Goal: Task Accomplishment & Management: Use online tool/utility

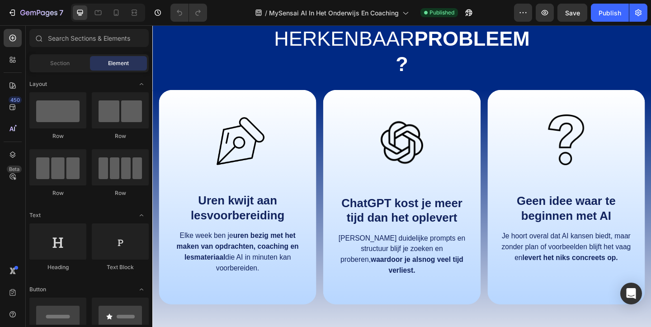
scroll to position [491, 0]
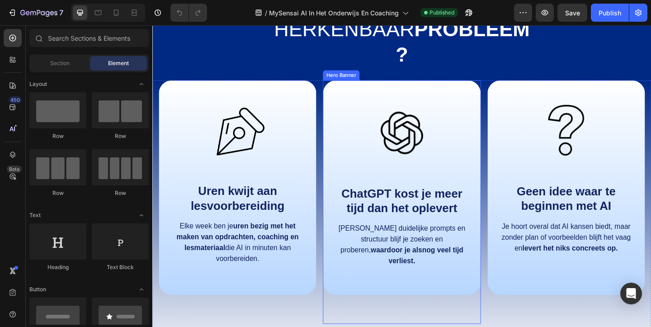
click at [344, 108] on div "Image ChatGPT kost je meer tijd dan het oplevert Text Block Zonder duidelijke p…" at bounding box center [423, 201] width 171 height 233
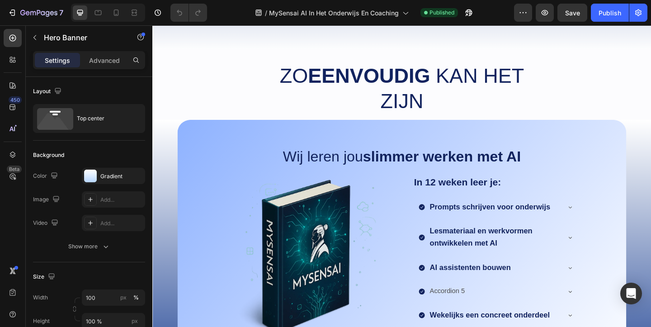
scroll to position [845, 0]
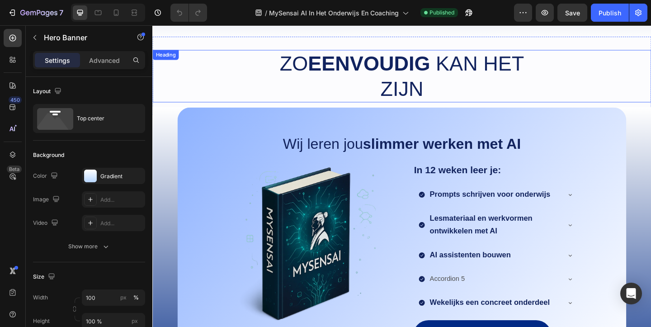
click at [253, 80] on div "Zo eenvoudig kan het zijn" at bounding box center [423, 80] width 542 height 57
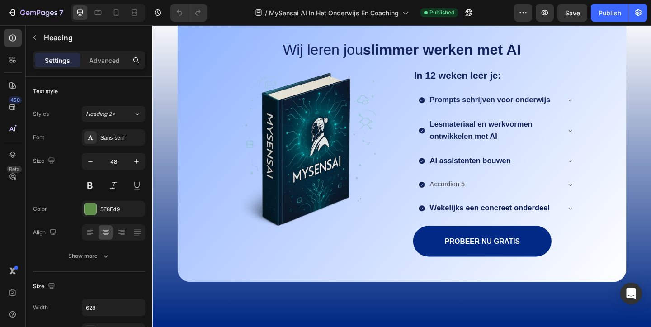
scroll to position [951, 0]
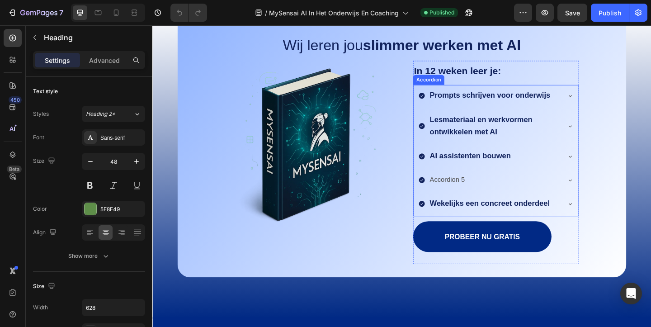
click at [605, 102] on icon at bounding box center [607, 102] width 4 height 2
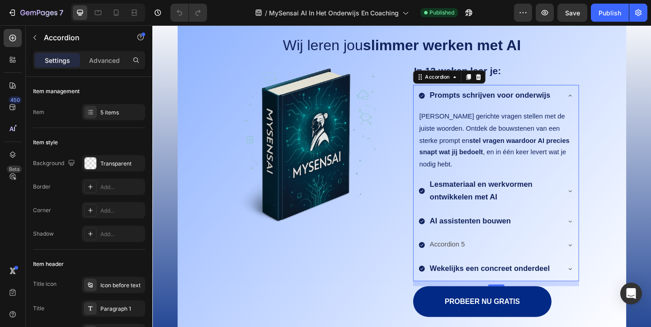
click at [502, 195] on strong "Lesmateriaal en werkvormen ontwikkelen met AI" at bounding box center [510, 204] width 112 height 23
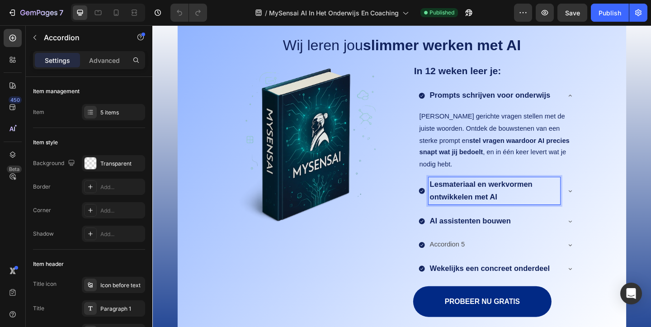
click at [605, 202] on icon at bounding box center [606, 205] width 7 height 7
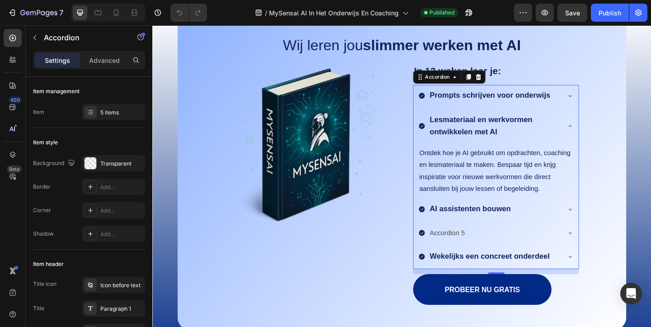
click at [607, 223] on icon at bounding box center [606, 224] width 7 height 7
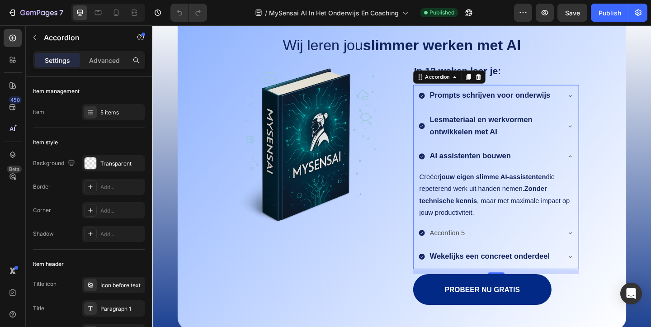
click at [512, 172] on p "AI assistenten bouwen" at bounding box center [498, 168] width 88 height 14
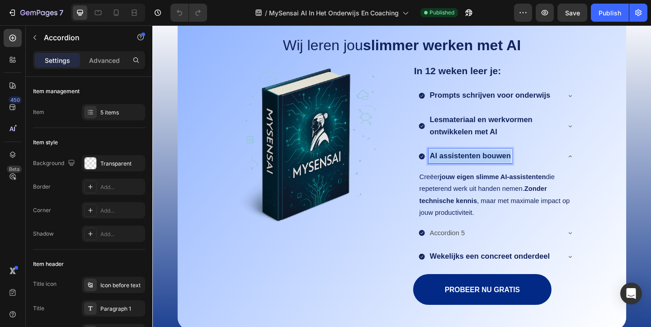
click at [512, 172] on p "AI assistenten bouwen" at bounding box center [498, 168] width 88 height 14
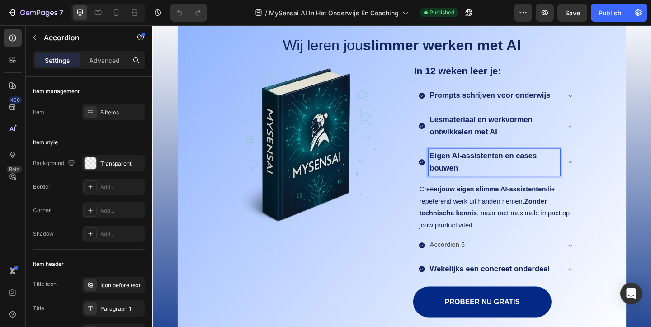
click at [516, 202] on strong "jouw eigen slimme AI-assistenten" at bounding box center [522, 203] width 115 height 8
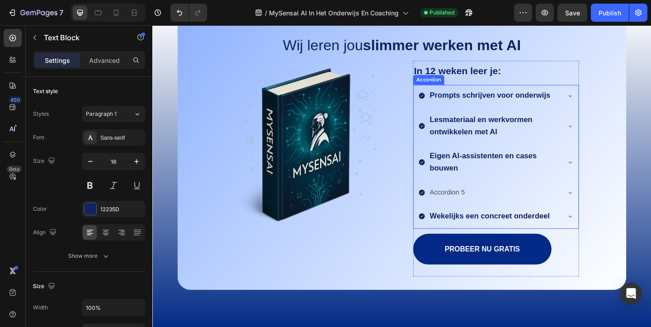
click at [516, 131] on strong "Lesmateriaal en werkvormen ontwikkelen met AI" at bounding box center [510, 134] width 112 height 23
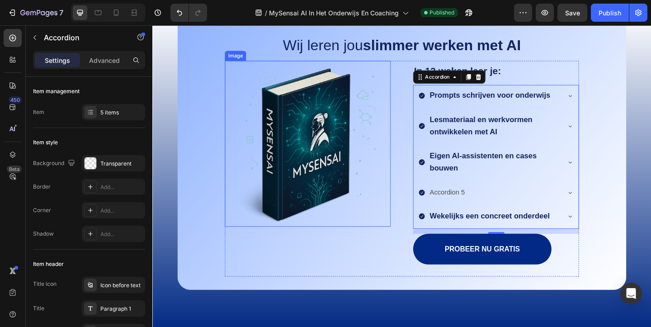
click at [398, 130] on img at bounding box center [321, 154] width 180 height 180
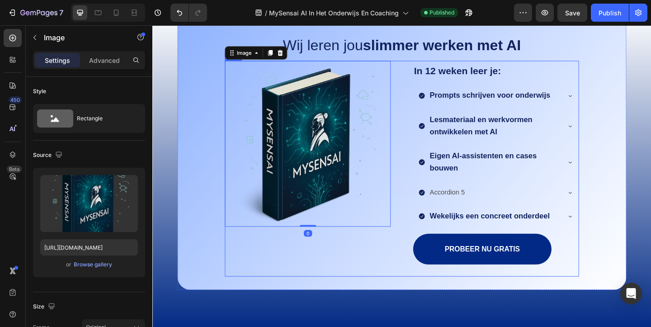
click at [424, 99] on div "Image 0 In 12 weken leer je: Text Block Prompts schrijven voor onderwijs Lesmat…" at bounding box center [423, 181] width 385 height 235
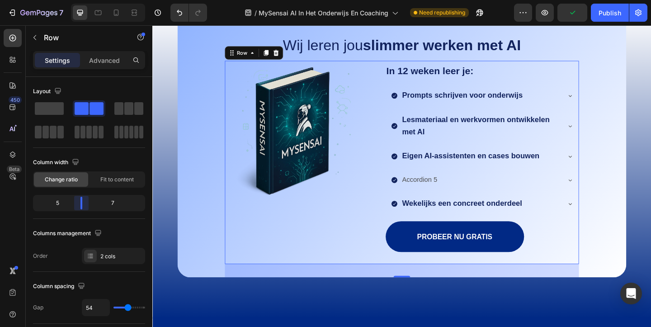
drag, startPoint x: 90, startPoint y: 201, endPoint x: 274, endPoint y: 196, distance: 183.5
click at [78, 0] on body "7 Version history / MySensai AI In Het Onderwijs En Coaching Need republishing …" at bounding box center [325, 0] width 651 height 0
click at [370, 174] on img at bounding box center [306, 139] width 150 height 150
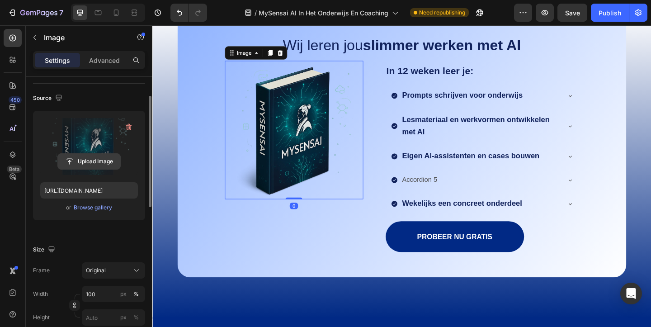
scroll to position [57, 0]
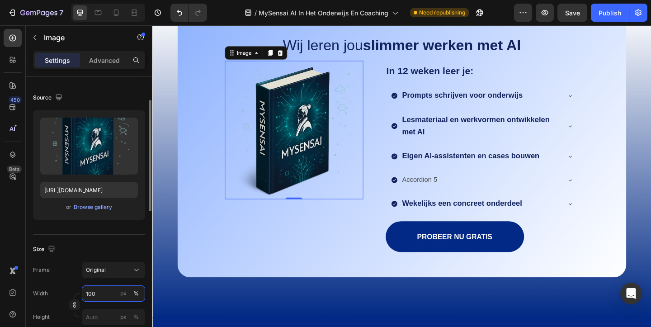
click at [100, 294] on input "100" at bounding box center [113, 293] width 63 height 16
type input "101"
click at [297, 326] on div "Wij leren jou slimmer werken met AI Text Block Image 0 In 12 weken leer je: Tex…" at bounding box center [423, 176] width 542 height 338
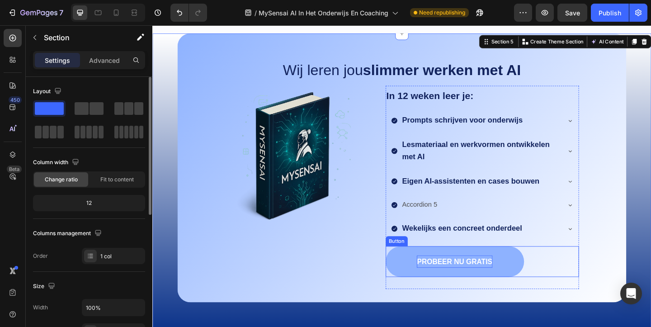
scroll to position [921, 0]
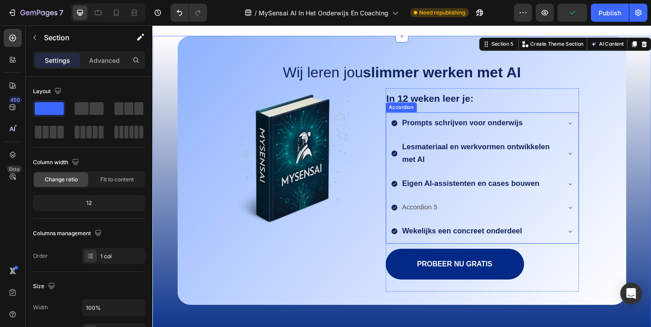
click at [552, 131] on strong "Prompts schrijven voor onderwijs" at bounding box center [489, 131] width 131 height 9
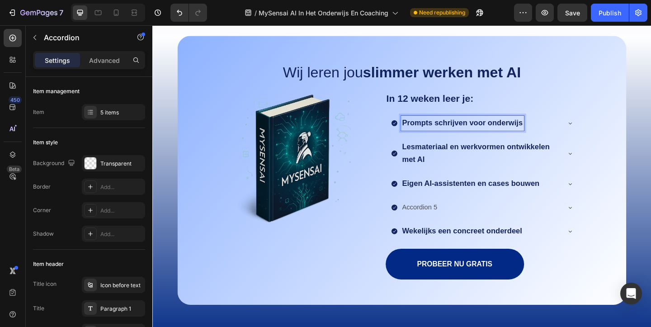
click at [528, 134] on strong "Prompts schrijven voor onderwijs" at bounding box center [489, 131] width 131 height 9
click at [558, 134] on div "Prompts schrijven voor onderwijs" at bounding box center [504, 131] width 184 height 16
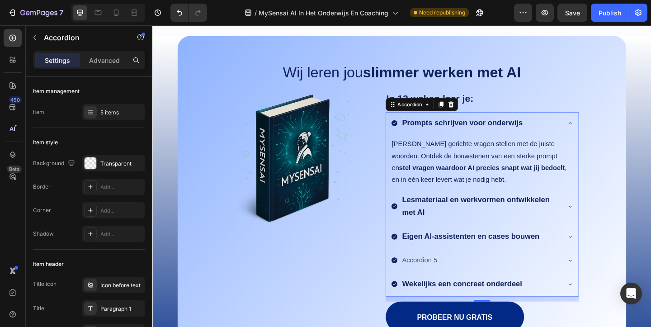
click at [549, 129] on strong "Prompts schrijven voor onderwijs" at bounding box center [489, 131] width 131 height 9
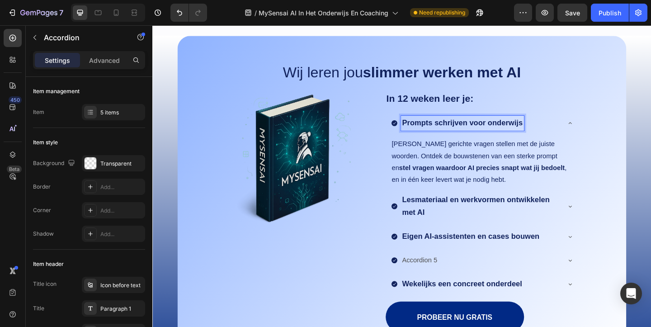
click at [549, 129] on strong "Prompts schrijven voor onderwijs" at bounding box center [489, 131] width 131 height 9
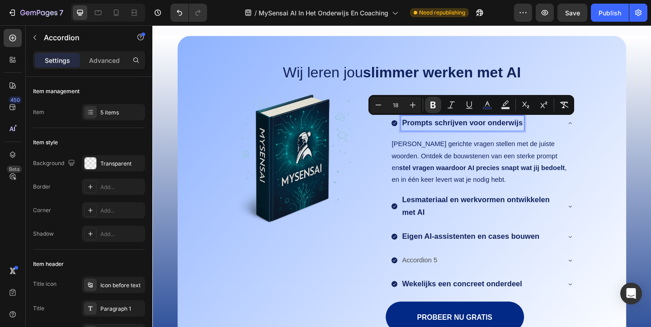
click at [511, 137] on p "Prompts schrijven voor onderwijs" at bounding box center [489, 132] width 131 height 14
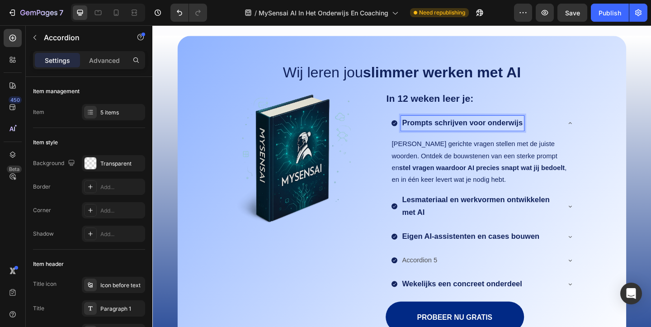
click at [479, 135] on strong "Prompts schrijven voor onderwijs" at bounding box center [489, 131] width 131 height 9
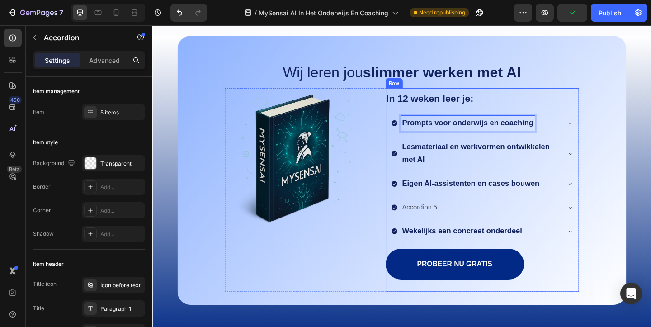
click at [561, 174] on p "Lesmateriaal en werkvormen ontwikkelen met AI" at bounding box center [509, 164] width 171 height 27
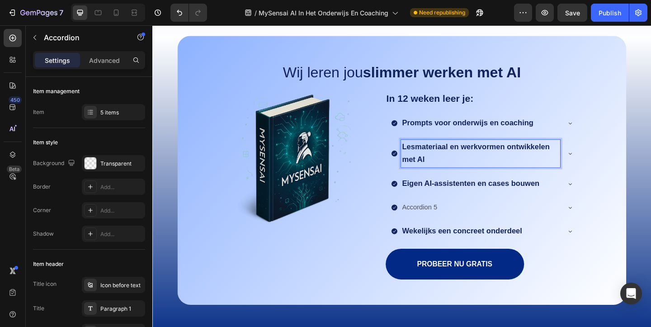
click at [555, 160] on strong "Lesmateriaal en werkvormen ontwikkelen met AI" at bounding box center [504, 164] width 160 height 23
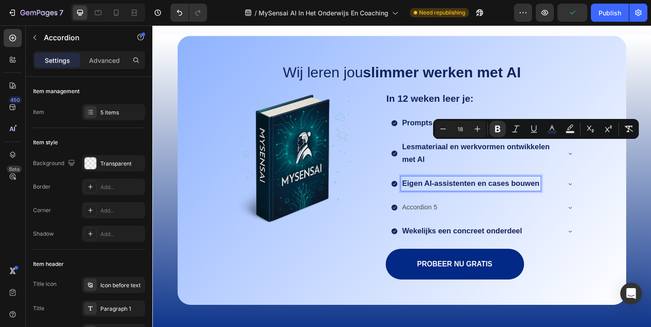
click at [544, 201] on strong "Eigen AI-assistenten en cases bouwen" at bounding box center [498, 196] width 149 height 9
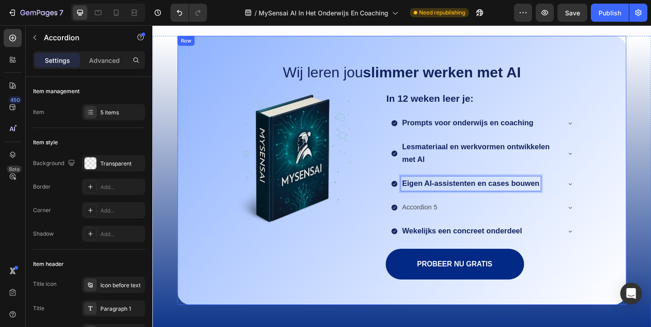
click at [633, 222] on div "Wij leren jou slimmer werken met AI Text Block Image In 12 weken leer je: Text …" at bounding box center [423, 199] width 469 height 259
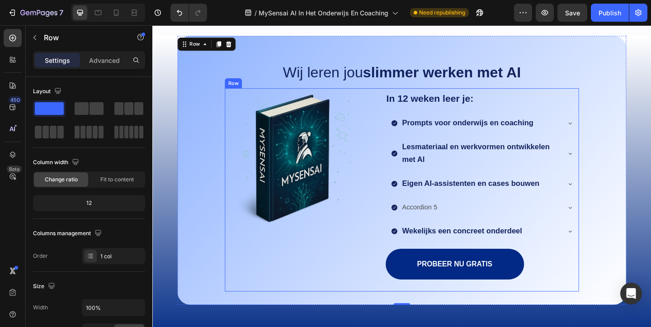
click at [387, 126] on div "Image In 12 weken leer je: Text Block Prompts voor onderwijs en coaching Lesmat…" at bounding box center [423, 204] width 385 height 221
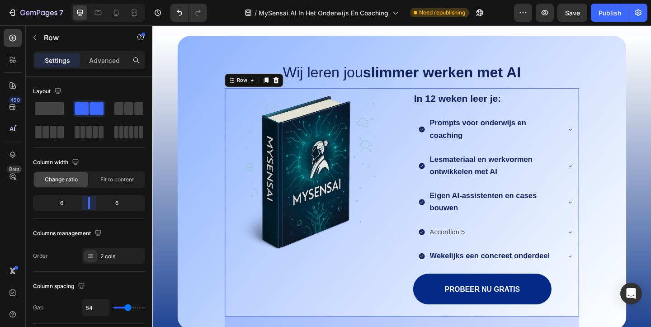
drag, startPoint x: 84, startPoint y: 206, endPoint x: 14, endPoint y: 196, distance: 71.2
click at [87, 0] on body "7 Version history / MySensai AI In Het Onderwijs En Coaching Need republishing …" at bounding box center [325, 0] width 651 height 0
click at [306, 296] on div "Image" at bounding box center [321, 218] width 180 height 248
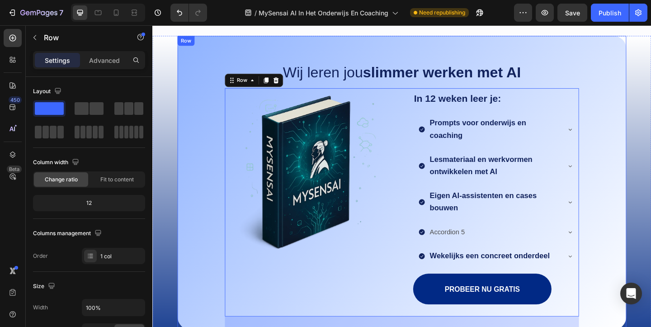
click at [650, 102] on div "Wij leren jou slimmer werken met AI Text Block Image In 12 weken leer je: Text …" at bounding box center [423, 213] width 469 height 286
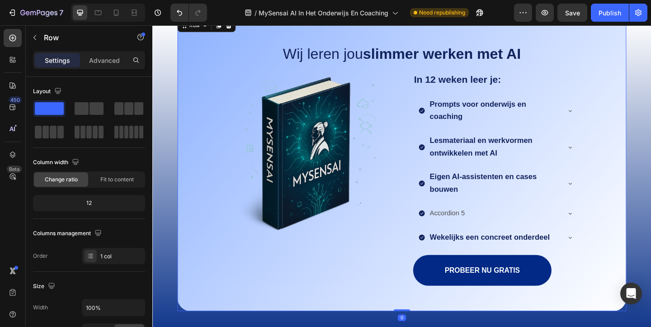
scroll to position [952, 0]
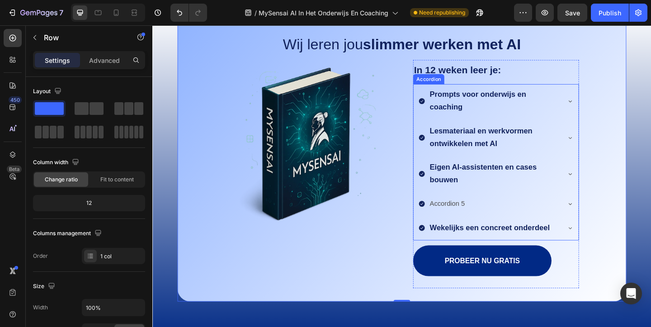
click at [507, 245] on strong "Wekelijks een concreet onderdeel" at bounding box center [519, 244] width 131 height 9
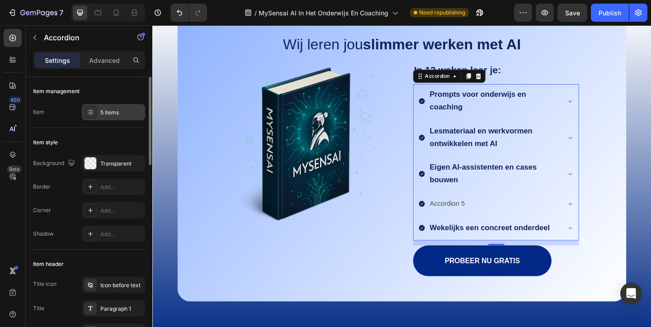
click at [105, 110] on div "5 items" at bounding box center [121, 112] width 42 height 8
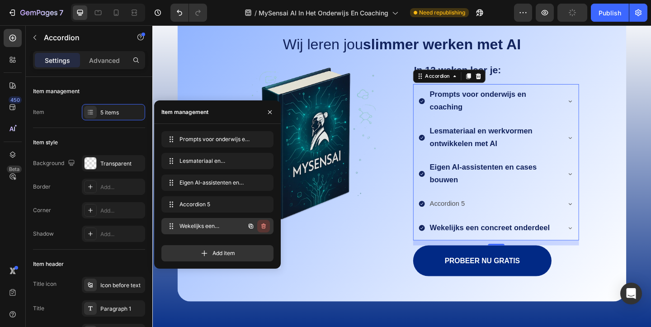
click at [261, 226] on icon "button" at bounding box center [263, 225] width 7 height 7
click at [261, 226] on div "Delete" at bounding box center [257, 226] width 17 height 8
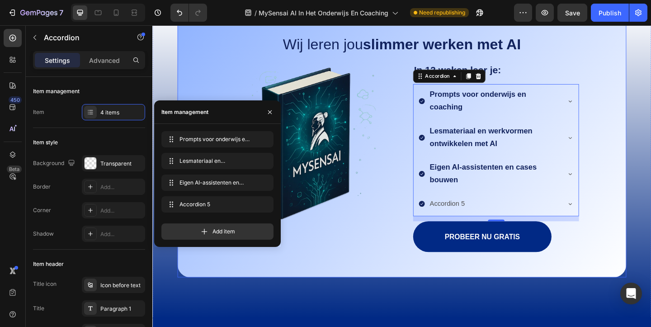
click at [642, 173] on div "Wij leren jou slimmer werken met AI Text Block Image In 12 weken leer je: Text …" at bounding box center [423, 169] width 469 height 260
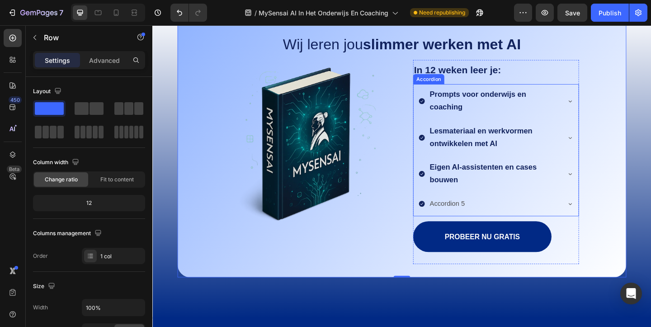
click at [468, 217] on p "Accordion 5" at bounding box center [473, 219] width 38 height 13
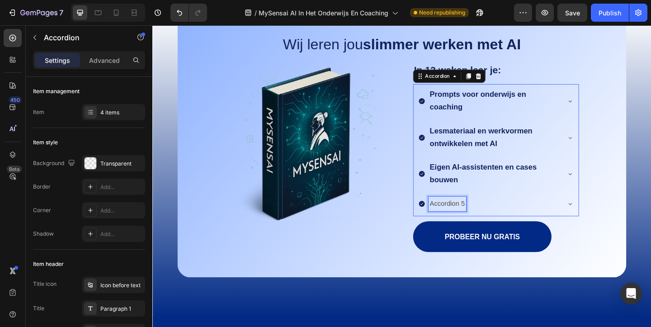
click at [468, 217] on p "Accordion 5" at bounding box center [473, 219] width 38 height 13
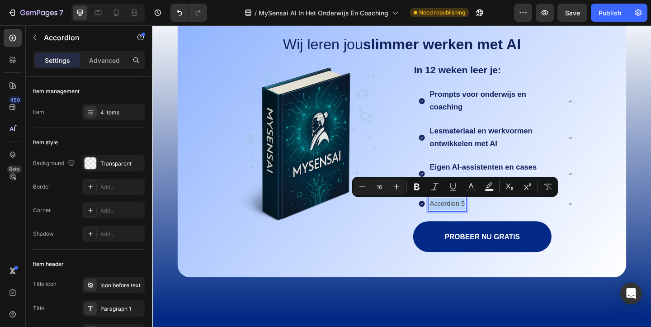
type input "18"
click at [494, 178] on strong "Eigen AI-assistenten en cases bouwen" at bounding box center [512, 186] width 116 height 23
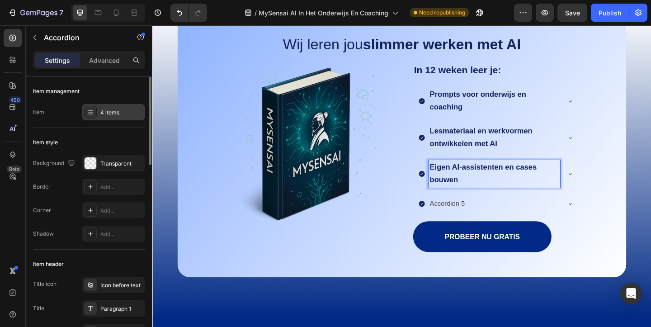
click at [103, 118] on div "4 items" at bounding box center [113, 112] width 63 height 16
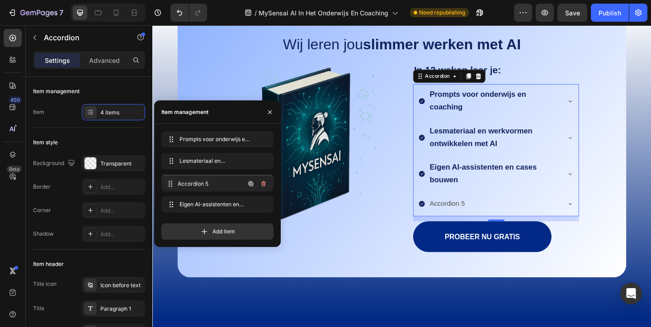
drag, startPoint x: 170, startPoint y: 204, endPoint x: 170, endPoint y: 184, distance: 20.3
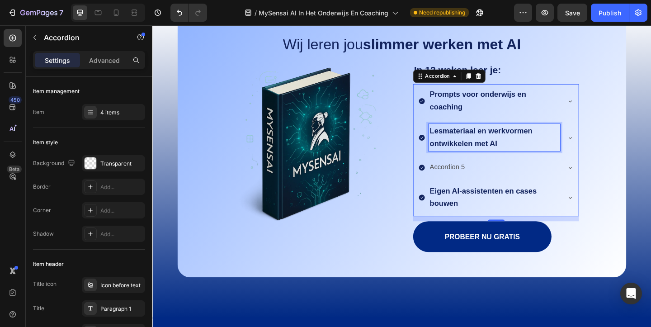
click at [486, 150] on strong "Lesmateriaal en werkvormen ontwikkelen met AI" at bounding box center [510, 147] width 112 height 23
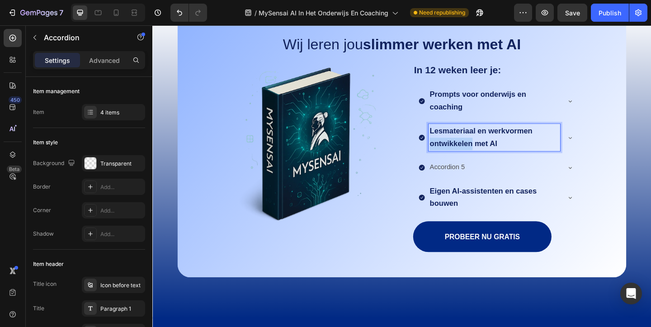
click at [486, 150] on strong "Lesmateriaal en werkvormen ontwikkelen met AI" at bounding box center [510, 147] width 112 height 23
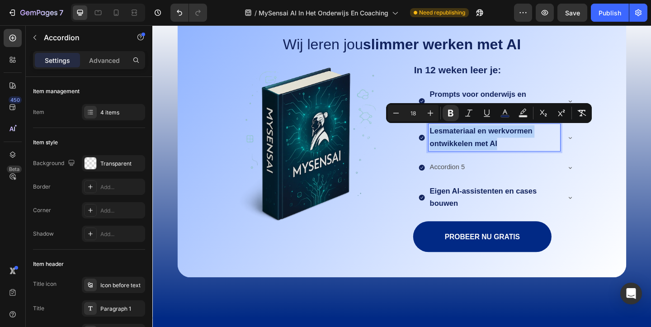
copy strong "Lesmateriaal en werkvormen ontwikkelen met AI"
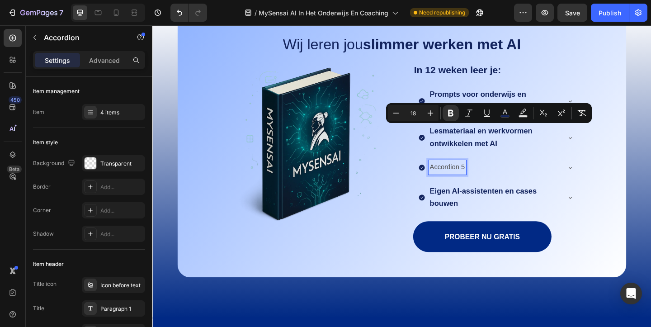
click at [483, 178] on p "Accordion 5" at bounding box center [473, 179] width 38 height 13
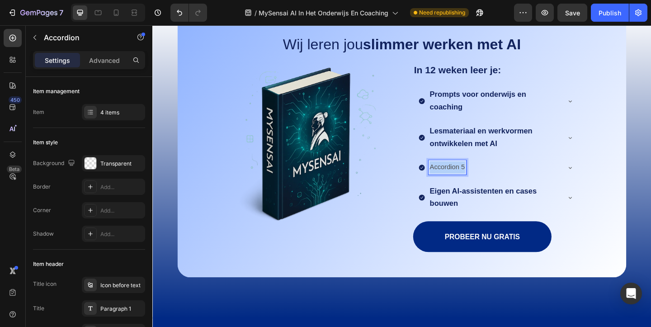
click at [483, 178] on p "Accordion 5" at bounding box center [473, 179] width 38 height 13
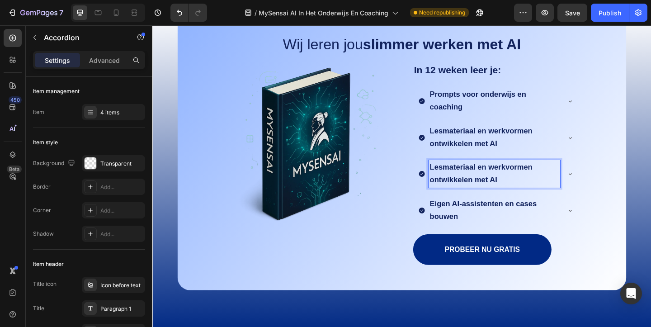
click at [493, 179] on strong "Lesmateriaal en werkvormen ontwikkelen met AI" at bounding box center [510, 186] width 112 height 23
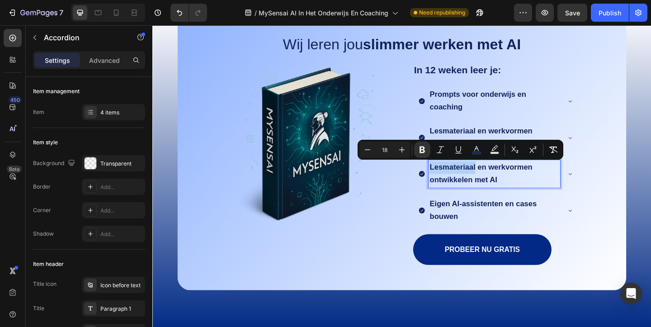
click at [493, 179] on strong "Lesmateriaal en werkvormen ontwikkelen met AI" at bounding box center [510, 186] width 112 height 23
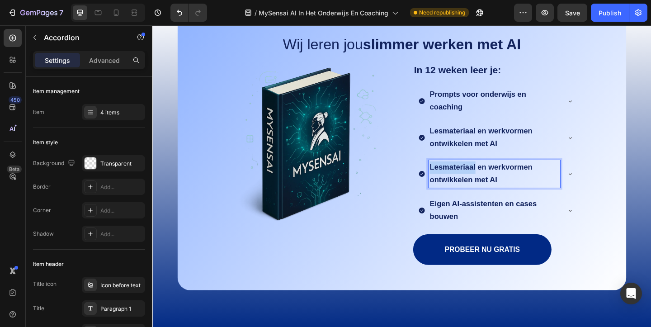
click at [493, 179] on strong "Lesmateriaal en werkvormen ontwikkelen met AI" at bounding box center [510, 186] width 112 height 23
click at [553, 221] on strong "Eigen AI-assistenten en cases bouwen" at bounding box center [512, 226] width 116 height 23
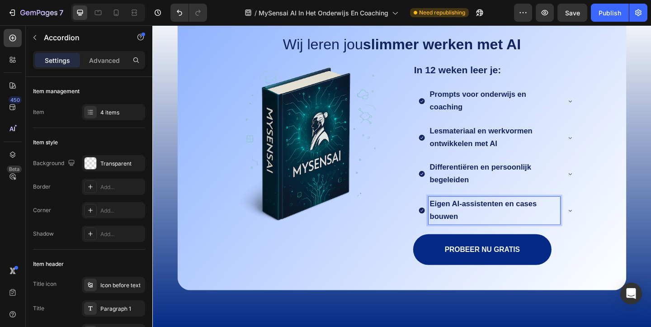
click at [605, 189] on icon at bounding box center [606, 186] width 7 height 7
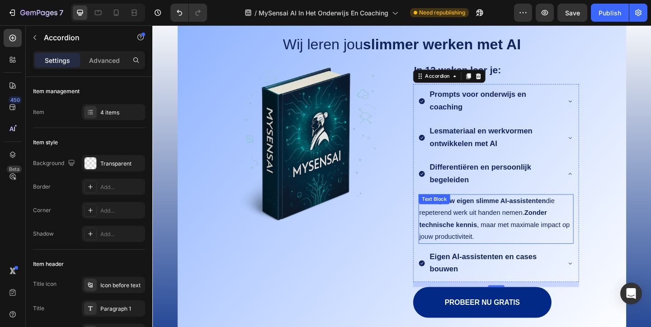
click at [522, 232] on p "Creëer jouw eigen slimme AI-assistenten die repeterend werk uit handen nemen. Z…" at bounding box center [525, 236] width 167 height 52
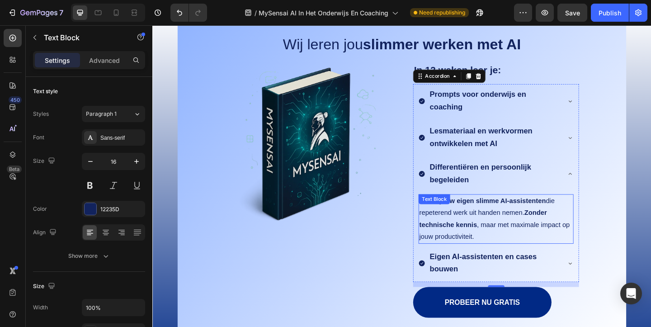
click at [522, 232] on p "Creëer jouw eigen slimme AI-assistenten die repeterend werk uit handen nemen. Z…" at bounding box center [525, 236] width 167 height 52
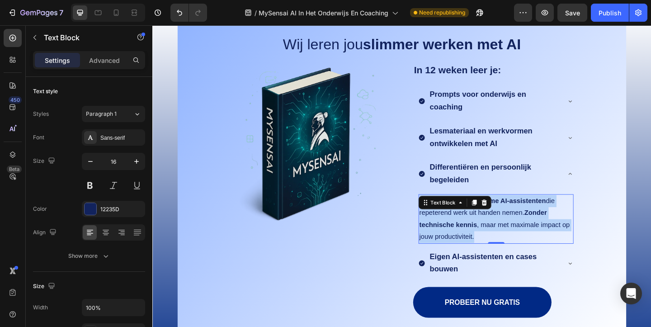
click at [522, 232] on p "Creëer jouw eigen slimme AI-assistenten die repeterend werk uit handen nemen. Z…" at bounding box center [525, 236] width 167 height 52
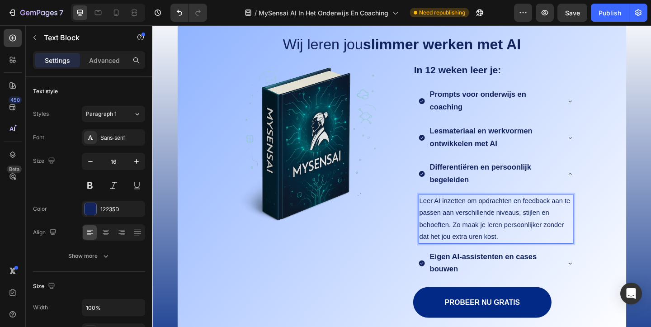
click at [340, 243] on img at bounding box center [321, 153] width 180 height 180
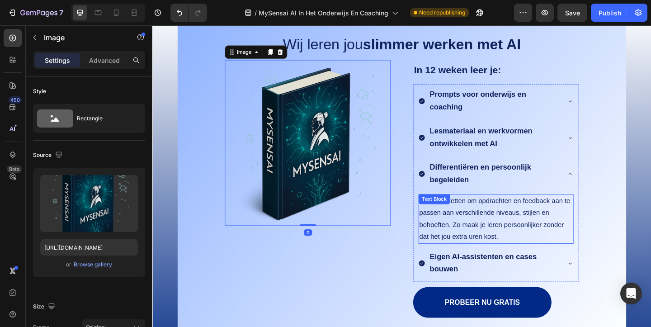
click at [540, 233] on p "Leer AI inzetten om opdrachten en feedback aan te passen aan verschillende nive…" at bounding box center [525, 236] width 167 height 52
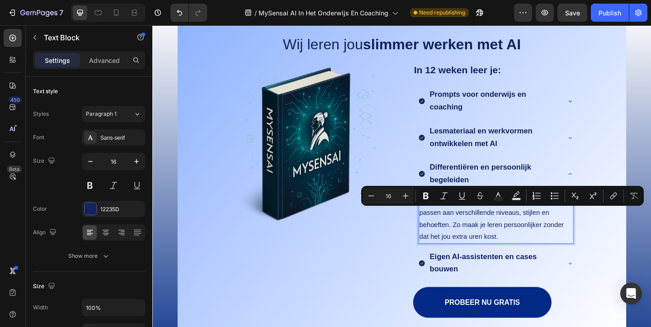
click at [559, 224] on p "Leer AI inzetten om opdrachten en feedback aan te passen aan verschillende nive…" at bounding box center [525, 236] width 167 height 52
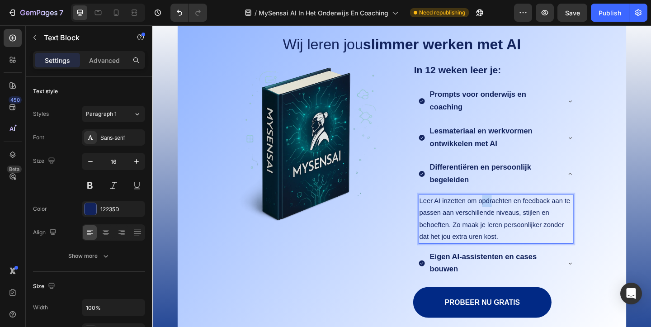
drag, startPoint x: 510, startPoint y: 216, endPoint x: 521, endPoint y: 219, distance: 11.2
click at [521, 219] on p "Leer AI inzetten om opdrachten en feedback aan te passen aan verschillende nive…" at bounding box center [525, 236] width 167 height 52
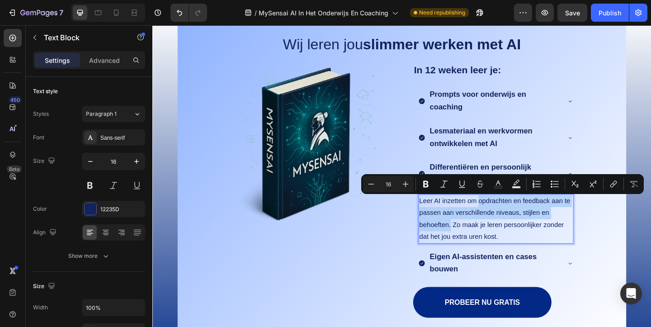
drag, startPoint x: 507, startPoint y: 217, endPoint x: 476, endPoint y: 246, distance: 41.9
click at [476, 246] on p "Leer AI inzetten om opdrachten en feedback aan te passen aan verschillende nive…" at bounding box center [525, 236] width 167 height 52
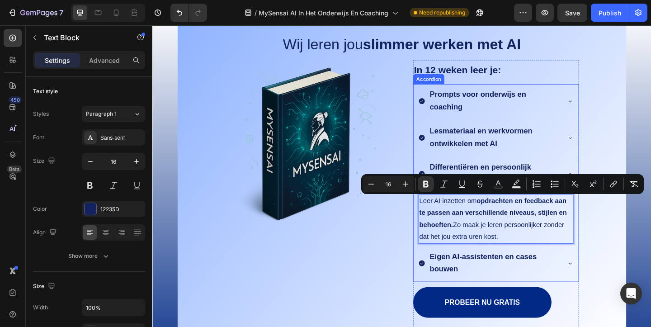
click at [404, 257] on div "Image" at bounding box center [321, 209] width 180 height 293
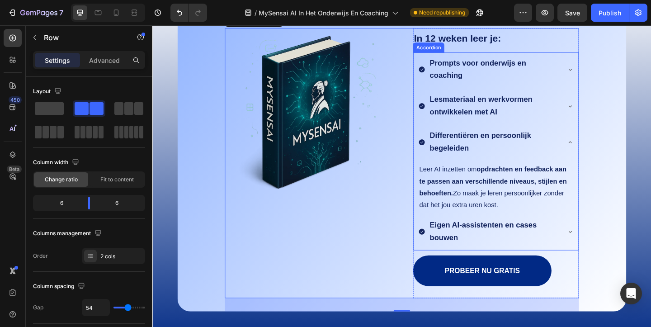
scroll to position [990, 0]
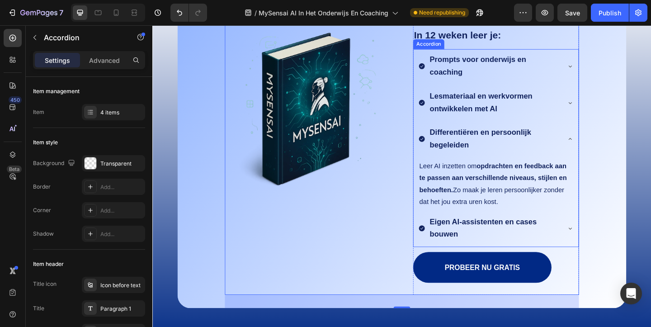
click at [608, 247] on icon at bounding box center [606, 245] width 7 height 7
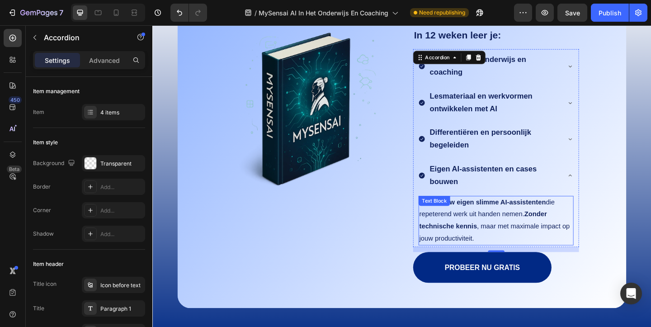
click at [483, 224] on div "Creëer jouw eigen slimme AI-assistenten die repeterend werk uit handen nemen. Z…" at bounding box center [525, 238] width 169 height 54
click at [476, 221] on div "Text Block" at bounding box center [458, 216] width 34 height 11
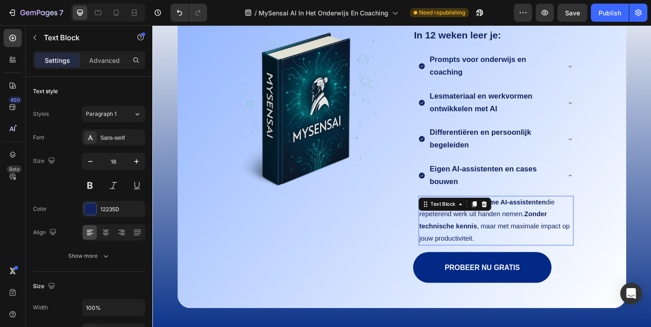
click at [483, 224] on div "Text Block" at bounding box center [468, 219] width 49 height 11
click at [483, 223] on div "Text Block" at bounding box center [468, 219] width 49 height 11
click at [524, 249] on p "Creëer jouw eigen slimme AI-assistenten die repeterend werk uit handen nemen. Z…" at bounding box center [525, 237] width 167 height 52
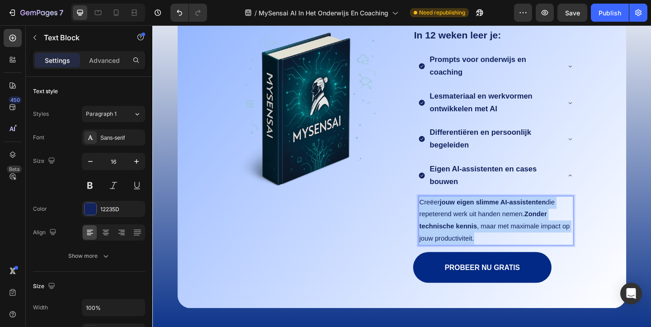
click at [524, 249] on p "Creëer jouw eigen slimme AI-assistenten die repeterend werk uit handen nemen. Z…" at bounding box center [525, 237] width 167 height 52
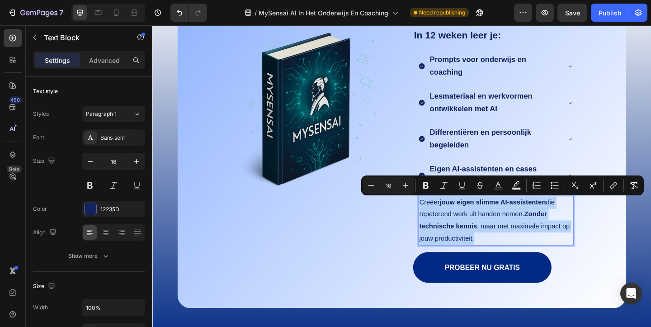
click at [560, 231] on strong "Zonder technische kennis" at bounding box center [511, 236] width 139 height 21
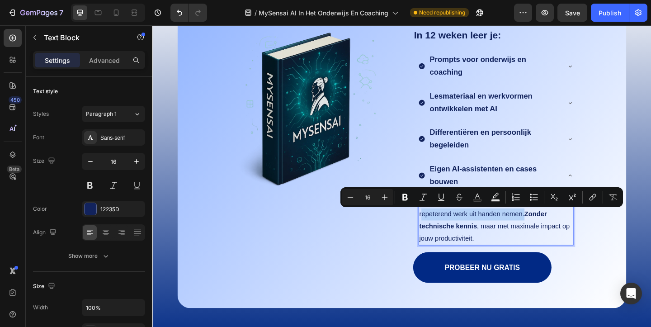
drag, startPoint x: 554, startPoint y: 231, endPoint x: 442, endPoint y: 232, distance: 112.5
click at [442, 232] on p "Creëer jouw eigen slimme AI-assistenten die repeterend werk uit handen nemen. Z…" at bounding box center [525, 237] width 167 height 52
click at [499, 258] on p "Creëer jouw eigen slimme AI-assistenten die repeterend werk uit handen nemen. Z…" at bounding box center [525, 237] width 167 height 52
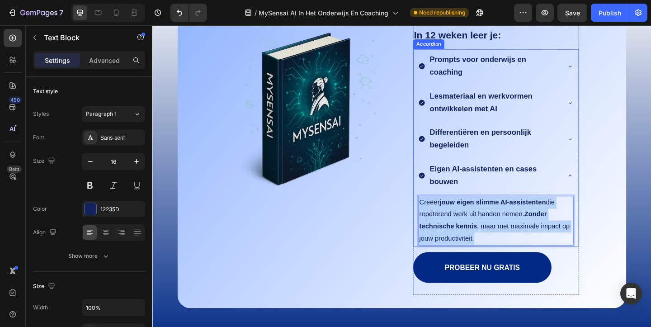
drag, startPoint x: 507, startPoint y: 258, endPoint x: 434, endPoint y: 213, distance: 86.2
click at [434, 213] on div "Image In 12 weken leer je: Text Block Prompts voor onderwijs en coaching Lesmat…" at bounding box center [423, 171] width 385 height 293
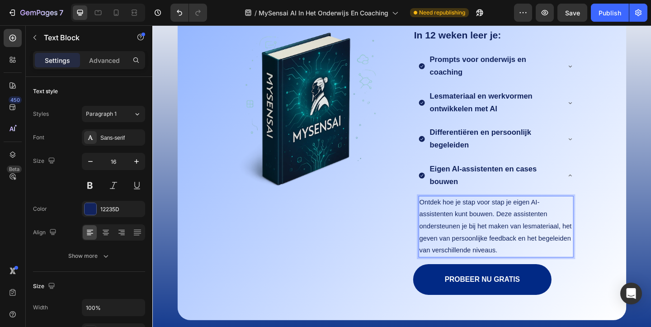
click at [538, 219] on p "Ontdek hoe je stap voor stap je eigen AI-assistenten kunt bouwen. Deze assisten…" at bounding box center [525, 243] width 167 height 65
click at [581, 218] on p "Ontdek hoe je je eigen AI-assistenten kunt bouwen. Deze assistenten ondersteune…" at bounding box center [525, 243] width 167 height 65
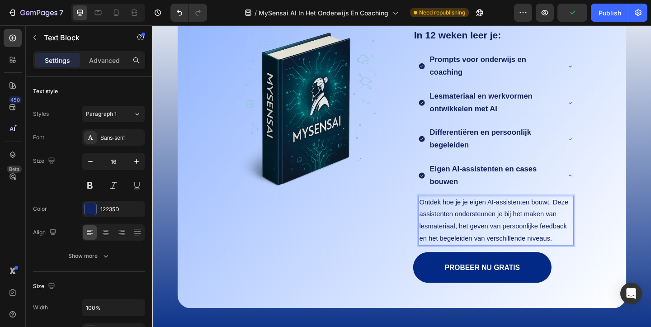
click at [517, 232] on p "Ontdek hoe je je eigen AI-assistenten bouwt. Deze assistenten ondersteunen je b…" at bounding box center [525, 237] width 167 height 52
click at [497, 243] on p "Ontdek hoe je je eigen AI-assistenten bouwt. Deze assistenten ondersteunen je b…" at bounding box center [525, 237] width 167 height 52
click at [497, 230] on p "Ontdek hoe je je eigen AI-assistenten bouwt. Deze assistenten ondersteunen je b…" at bounding box center [525, 237] width 167 height 52
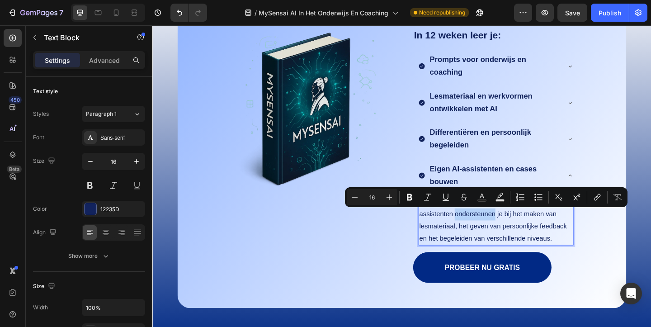
click at [507, 234] on p "Ontdek hoe je je eigen AI-assistenten bouwt. Deze assistenten ondersteunen je b…" at bounding box center [525, 237] width 167 height 52
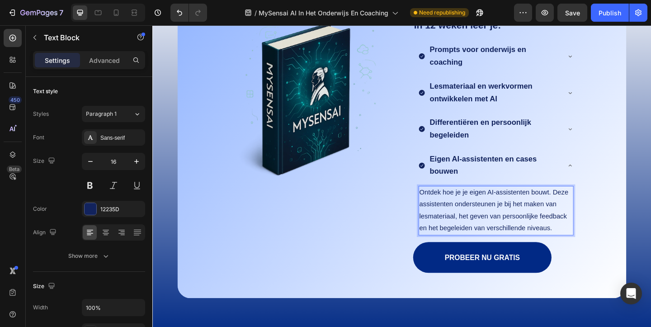
scroll to position [1001, 0]
click at [483, 232] on p "Ontdek hoe je je eigen AI-assistenten bouwt. Deze assistenten ondersteunen je b…" at bounding box center [525, 226] width 167 height 52
click at [596, 218] on p "Ontdek hoe je je eigen AI-assistenten bouwt. Deze assistenten ondersteunen je b…" at bounding box center [525, 226] width 167 height 52
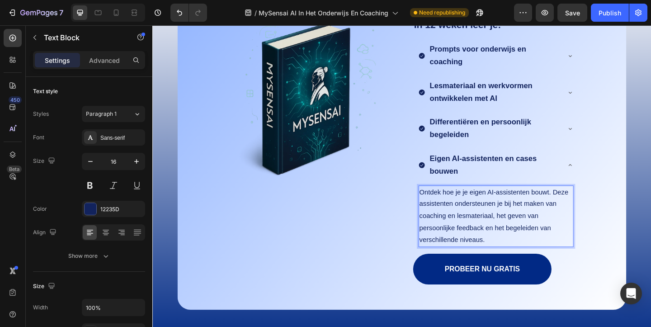
click at [539, 260] on p "Ontdek hoe je je eigen AI-assistenten bouwt. Deze assistenten ondersteunen je b…" at bounding box center [525, 232] width 167 height 65
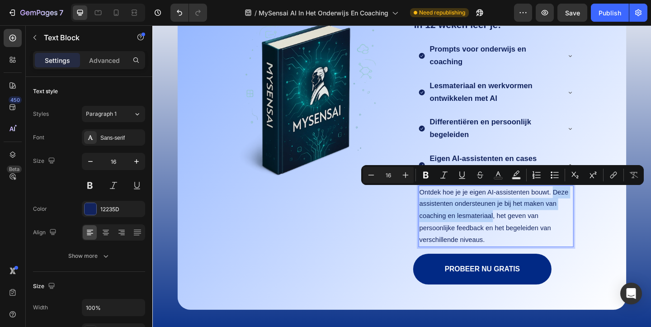
drag, startPoint x: 588, startPoint y: 206, endPoint x: 522, endPoint y: 232, distance: 70.7
click at [522, 232] on p "Ontdek hoe je je eigen AI-assistenten bouwt. Deze assistenten ondersteunen je b…" at bounding box center [525, 232] width 167 height 65
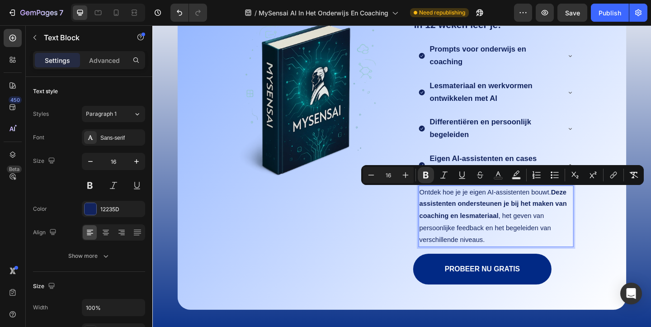
click at [565, 238] on p "Ontdek hoe je je eigen AI-assistenten bouwt. Deze assistenten ondersteunen je b…" at bounding box center [525, 232] width 167 height 65
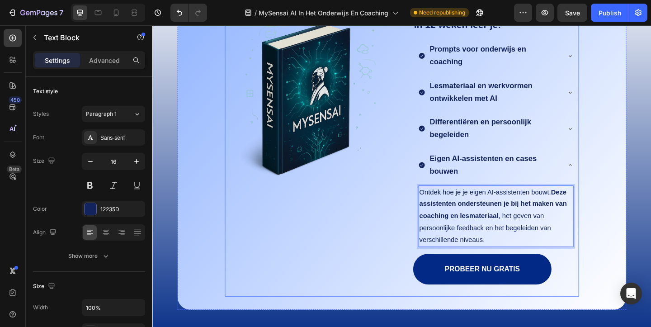
click at [342, 244] on div "Image" at bounding box center [321, 167] width 180 height 306
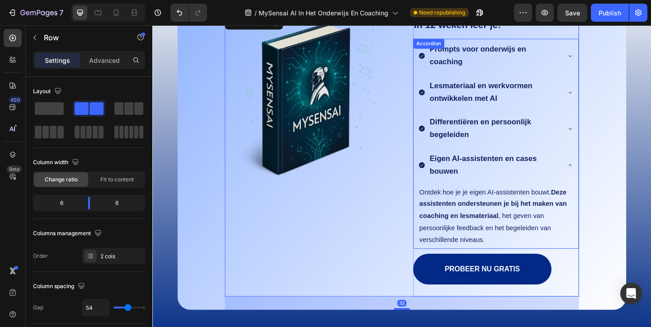
click at [608, 179] on icon at bounding box center [606, 177] width 7 height 7
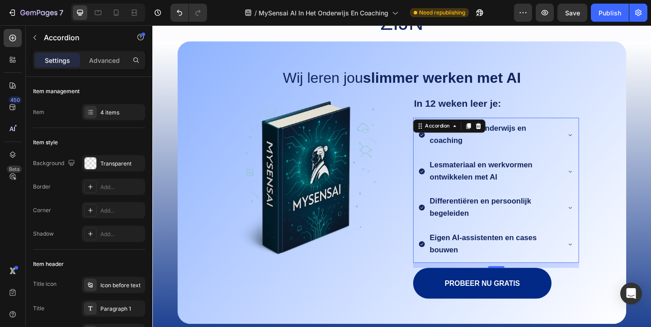
scroll to position [921, 0]
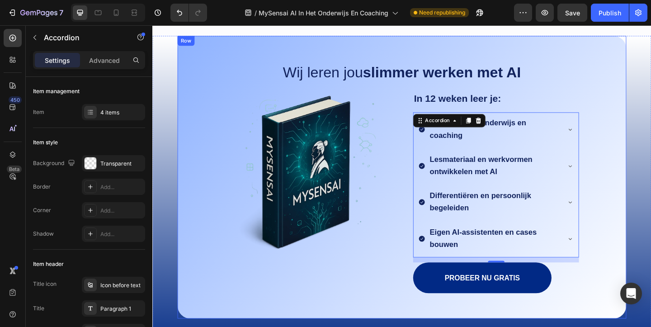
click at [637, 182] on div "Wij leren jou slimmer werken met AI Text Block Image In 12 weken leer je: Text …" at bounding box center [423, 207] width 469 height 274
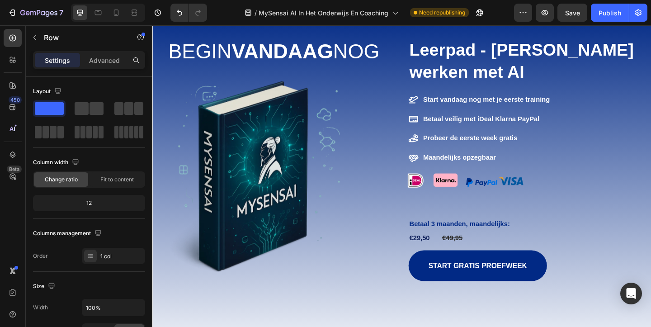
scroll to position [2060, 0]
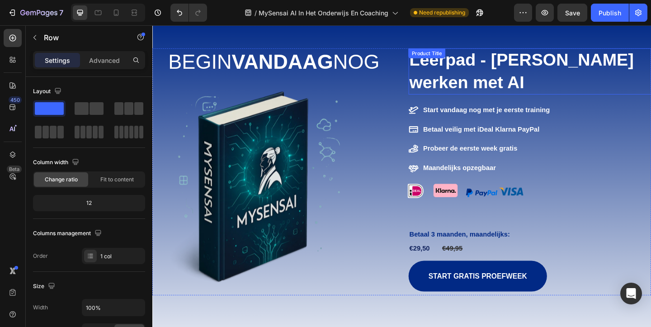
click at [534, 67] on h2 "Leerpad - [PERSON_NAME] werken met AI" at bounding box center [563, 75] width 264 height 50
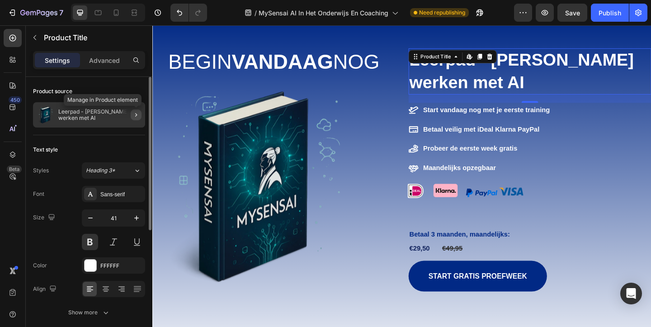
click at [134, 116] on icon "button" at bounding box center [135, 114] width 7 height 7
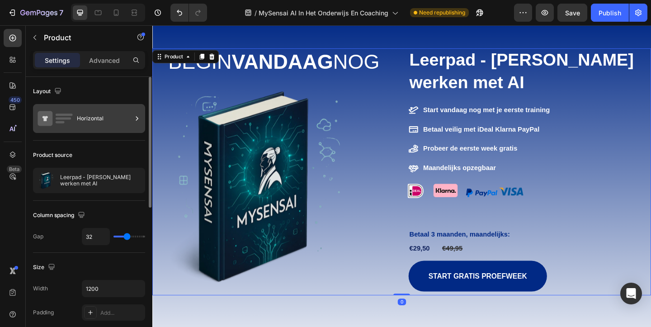
click at [91, 122] on div "Horizontal" at bounding box center [104, 118] width 55 height 21
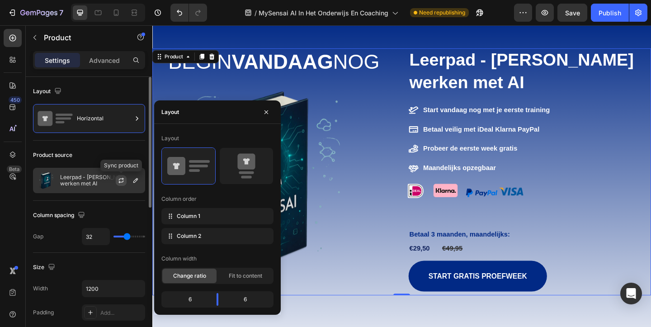
click at [116, 183] on button "button" at bounding box center [121, 180] width 11 height 11
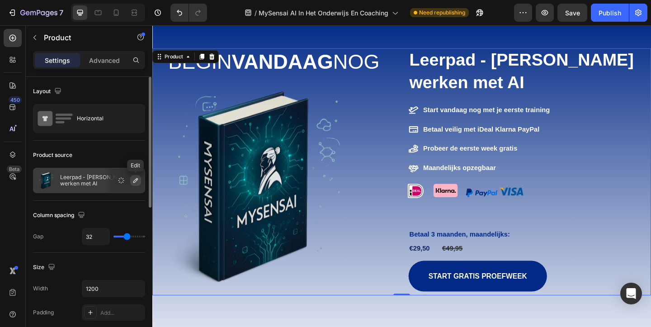
click at [135, 180] on icon "button" at bounding box center [135, 180] width 7 height 7
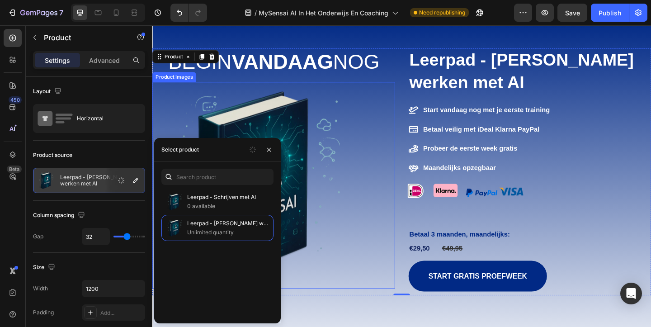
click at [345, 131] on img at bounding box center [264, 199] width 224 height 224
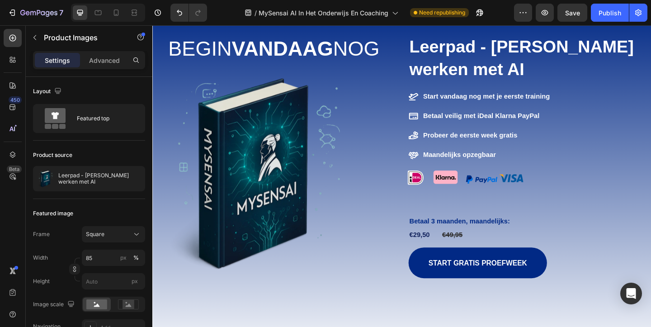
scroll to position [2077, 0]
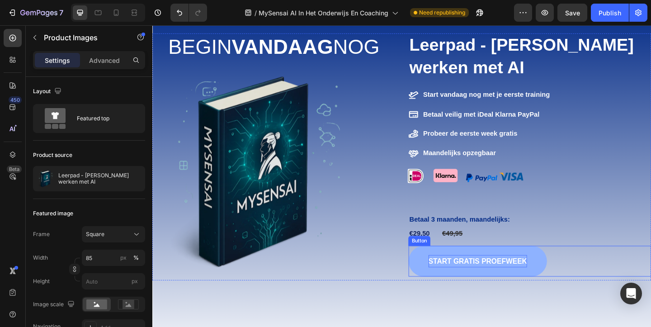
click at [558, 281] on strong "Start gratis proefweek" at bounding box center [505, 281] width 107 height 9
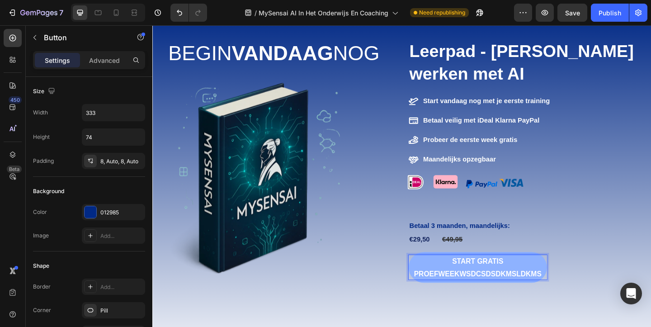
scroll to position [2065, 0]
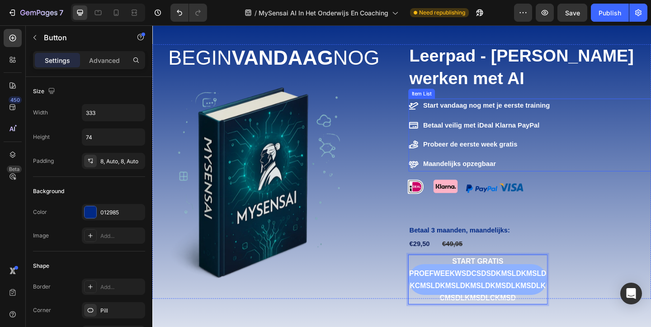
click at [650, 173] on div "Start vandaag nog met je eerste training Betaal veilig met iDeal Klarna PayPal …" at bounding box center [563, 144] width 264 height 79
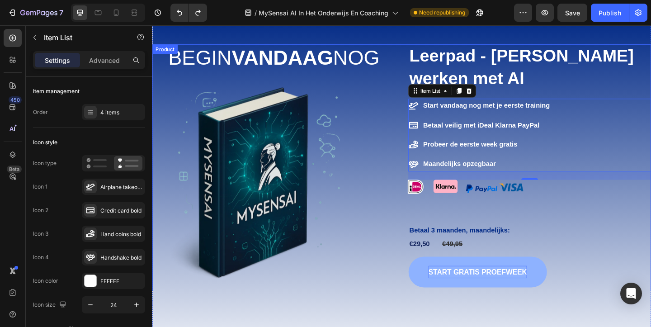
click at [575, 225] on div "Leerpad - Slimmer werken met AI Product Title Start vandaag nog met je eerste t…" at bounding box center [563, 180] width 264 height 268
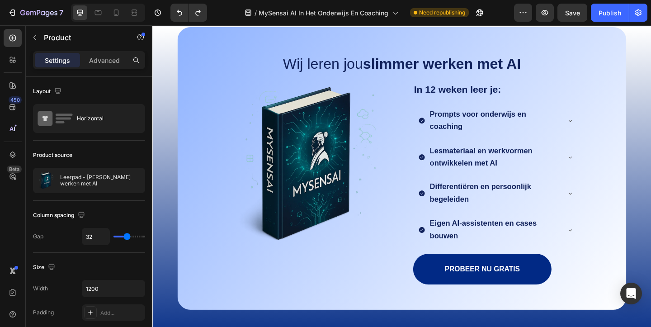
scroll to position [918, 0]
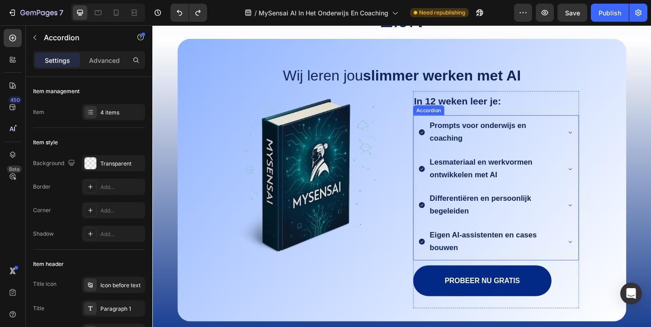
click at [607, 260] on icon at bounding box center [606, 260] width 7 height 7
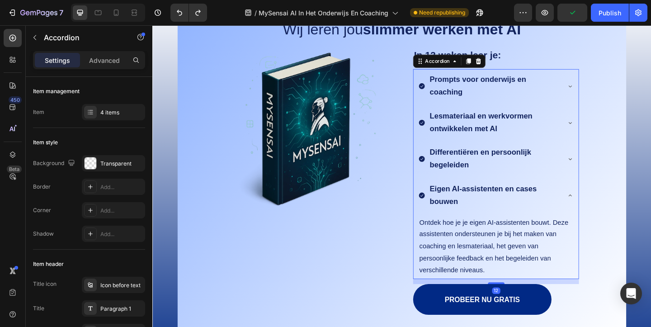
scroll to position [972, 0]
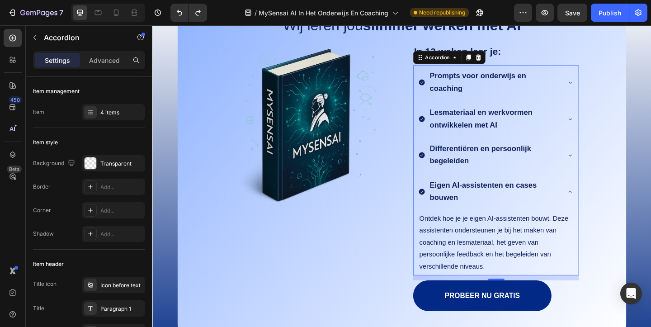
click at [526, 207] on p "Eigen AI-assistenten en cases bouwen" at bounding box center [524, 205] width 141 height 27
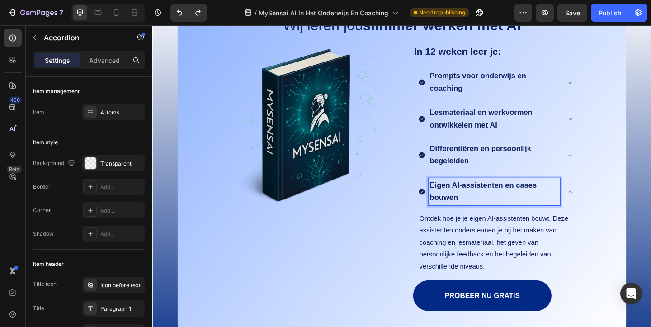
click at [572, 200] on p "Eigen AI-assistenten en cases bouwen" at bounding box center [524, 205] width 141 height 27
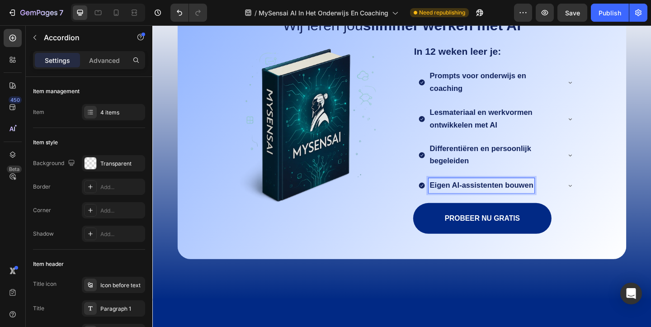
click at [605, 208] on div "Eigen AI-assistenten bouwen" at bounding box center [525, 200] width 179 height 25
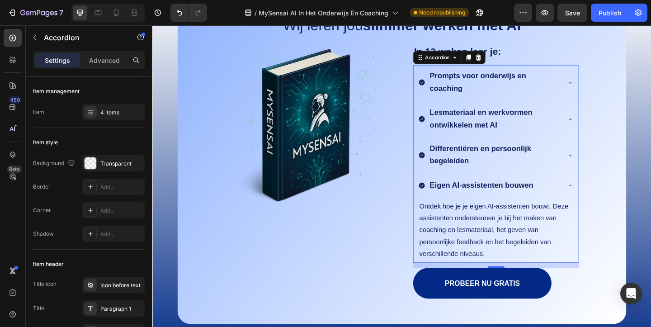
click at [610, 200] on div "Eigen AI-assistenten bouwen" at bounding box center [525, 200] width 179 height 25
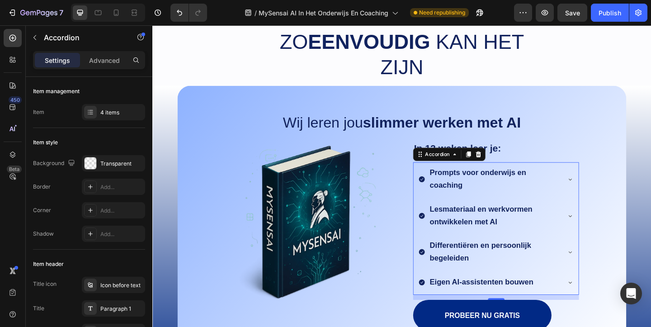
scroll to position [849, 0]
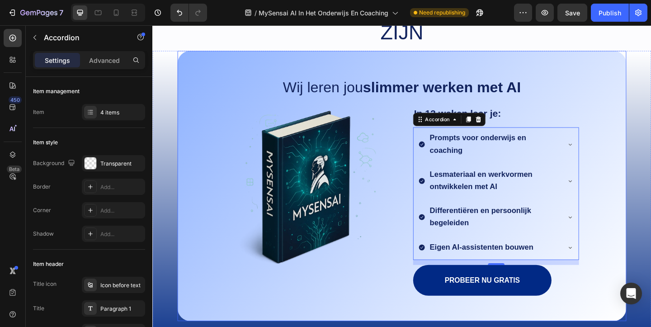
click at [643, 137] on div "Wij leren jou slimmer werken met AI Text Block Image In 12 weken leer je: Text …" at bounding box center [423, 216] width 469 height 261
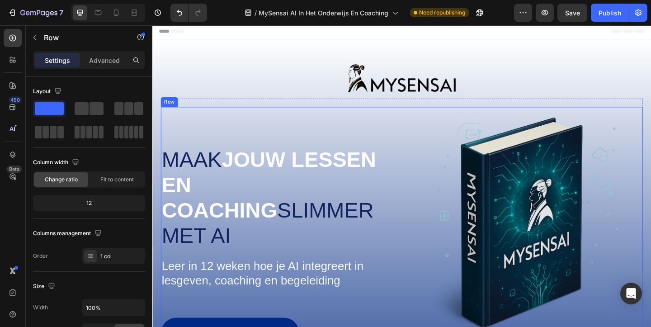
scroll to position [0, 0]
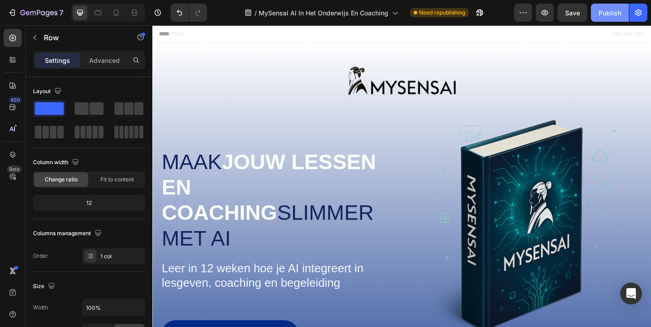
click at [606, 17] on div "Publish" at bounding box center [609, 12] width 23 height 9
click at [116, 13] on icon at bounding box center [116, 12] width 9 height 9
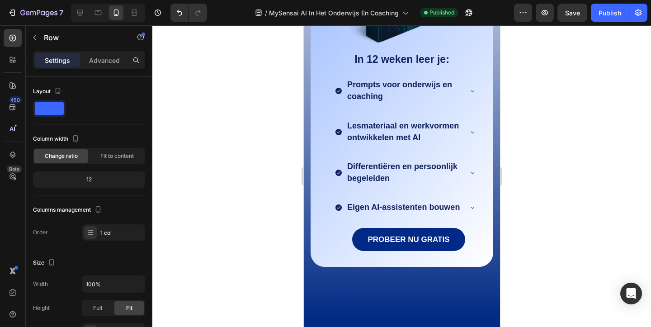
scroll to position [1126, 0]
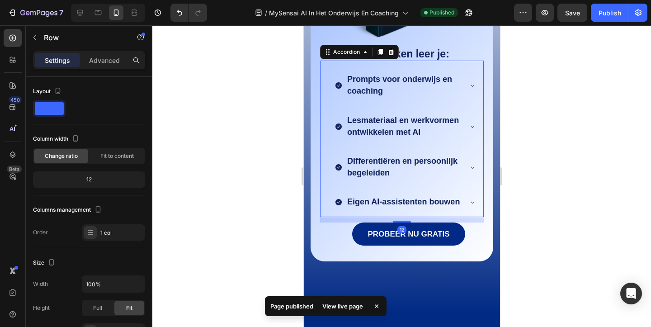
click at [468, 166] on icon at bounding box center [471, 167] width 7 height 7
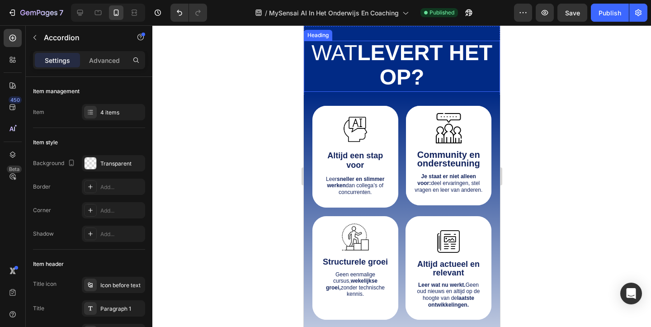
scroll to position [1377, 0]
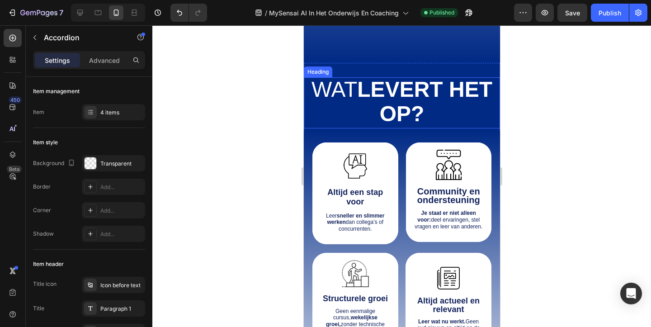
click at [406, 100] on strong "levert het op?" at bounding box center [424, 101] width 135 height 49
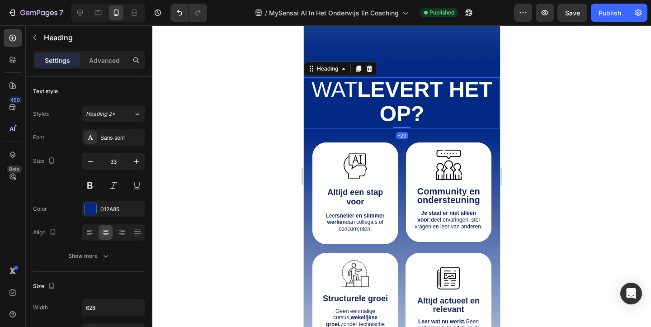
click at [112, 68] on div "Settings Advanced" at bounding box center [89, 60] width 112 height 18
click at [112, 63] on p "Advanced" at bounding box center [104, 60] width 31 height 9
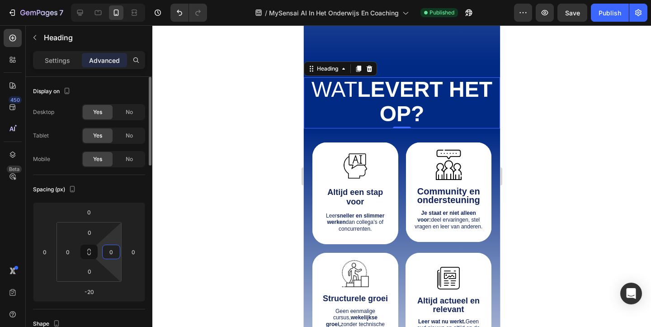
click at [106, 252] on input "0" at bounding box center [111, 252] width 14 height 14
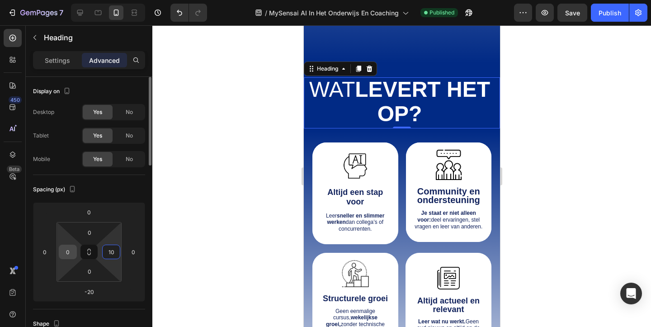
type input "10"
click at [70, 251] on input "0" at bounding box center [68, 252] width 14 height 14
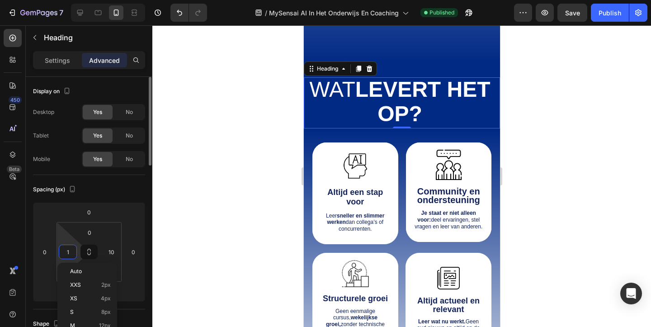
type input "10"
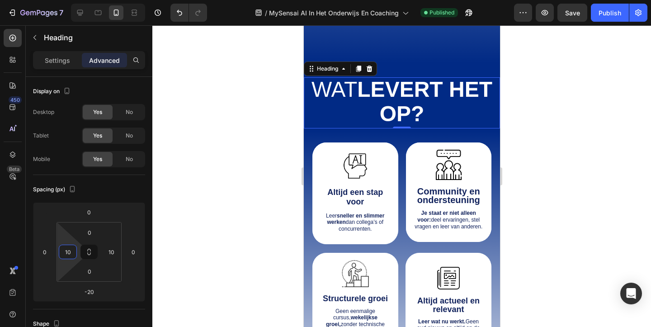
click at [216, 195] on div at bounding box center [401, 175] width 498 height 301
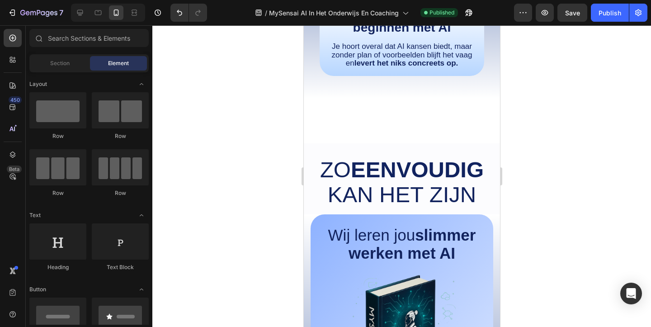
scroll to position [743, 0]
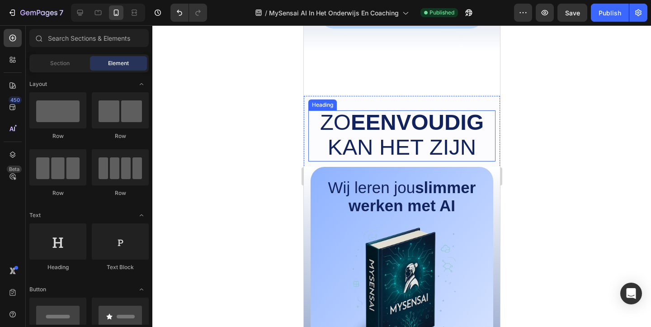
click at [383, 134] on strong "eenvoudig" at bounding box center [416, 122] width 133 height 24
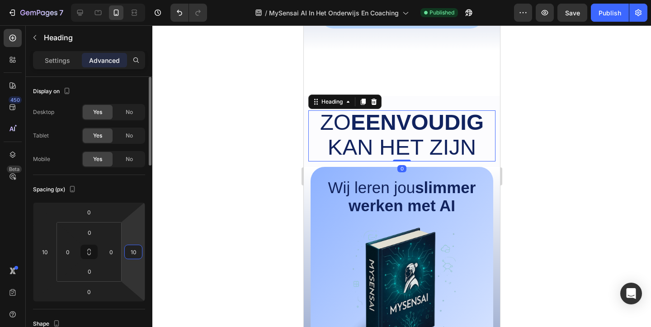
click at [136, 252] on input "10" at bounding box center [134, 252] width 14 height 14
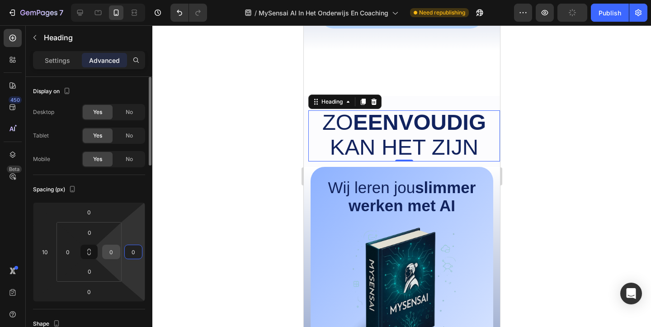
type input "0"
click at [116, 253] on input "0" at bounding box center [111, 252] width 14 height 14
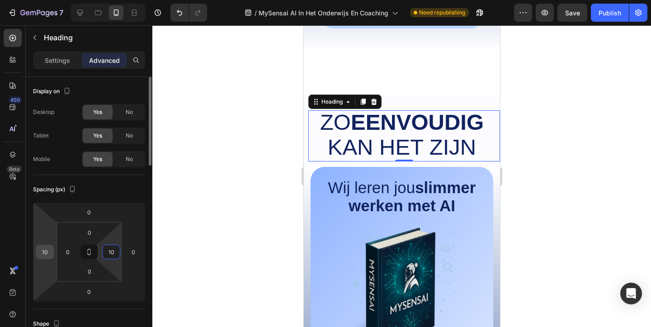
type input "10"
click at [39, 248] on input "10" at bounding box center [45, 252] width 14 height 14
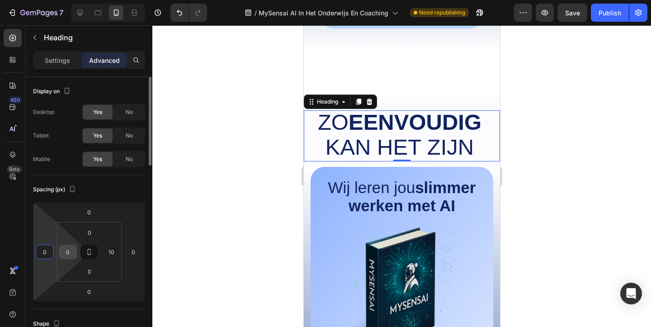
type input "0"
click at [60, 249] on div "0" at bounding box center [68, 251] width 18 height 14
click at [72, 250] on input "0" at bounding box center [68, 252] width 14 height 14
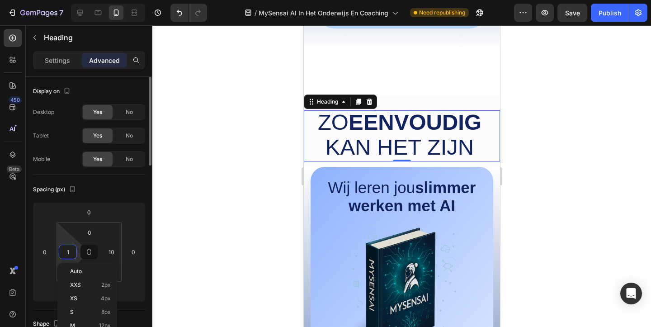
type input "10"
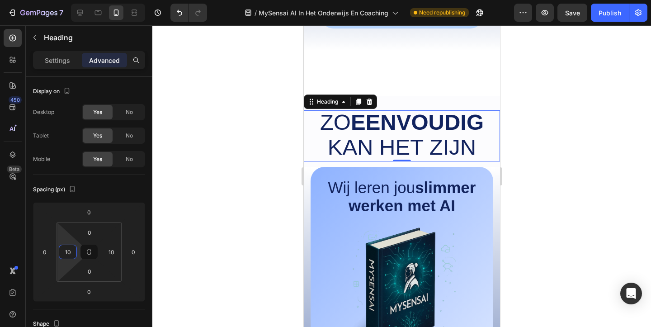
click at [253, 231] on div at bounding box center [401, 175] width 498 height 301
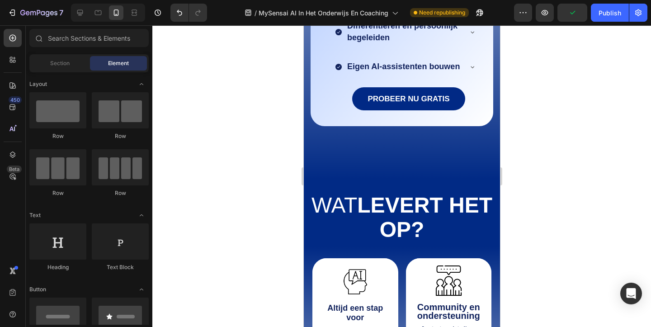
scroll to position [1276, 0]
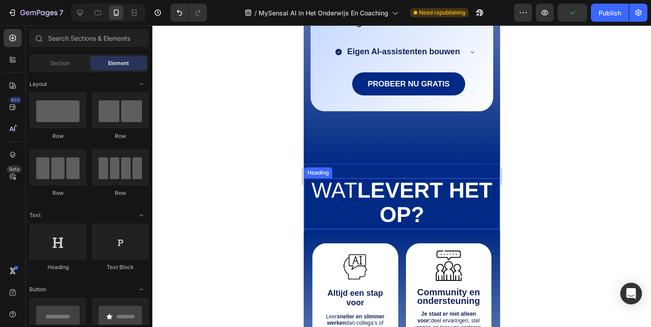
click at [408, 202] on strong "levert het op?" at bounding box center [424, 202] width 135 height 49
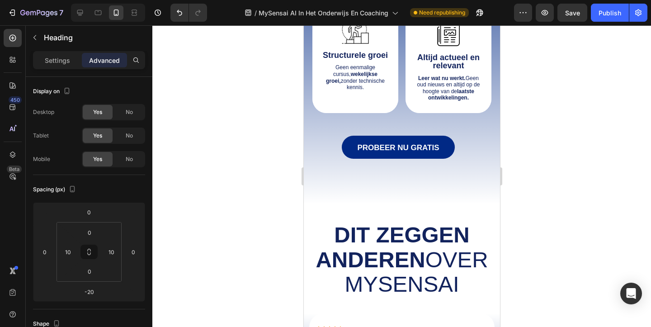
scroll to position [1758, 0]
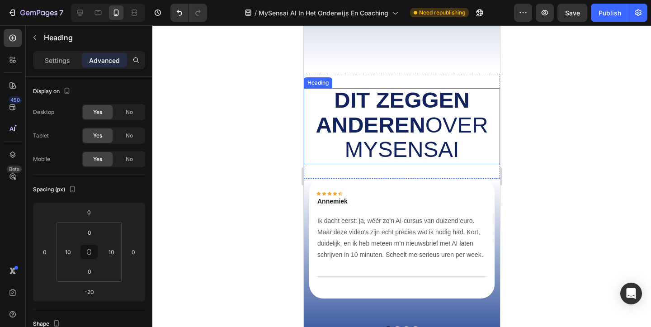
click at [411, 146] on span "Dit zeggen anderen over MySensai" at bounding box center [401, 125] width 172 height 74
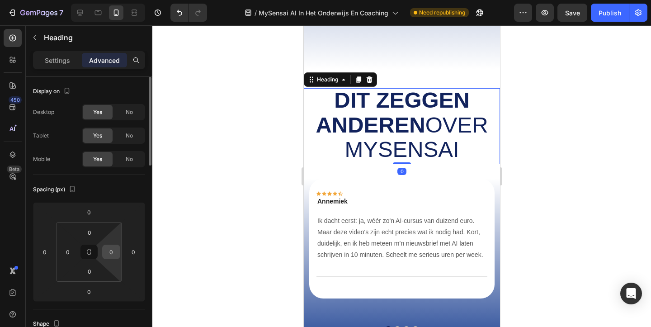
click at [112, 256] on input "0" at bounding box center [111, 252] width 14 height 14
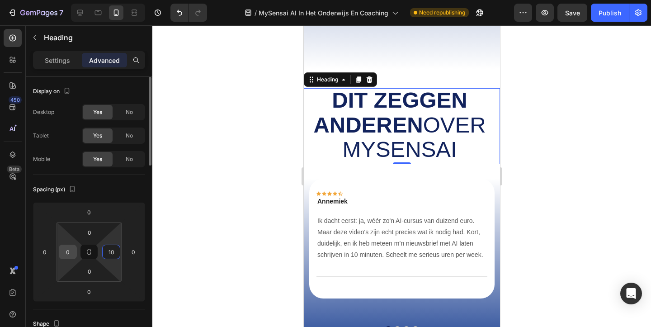
type input "10"
click at [65, 250] on input "0" at bounding box center [68, 252] width 14 height 14
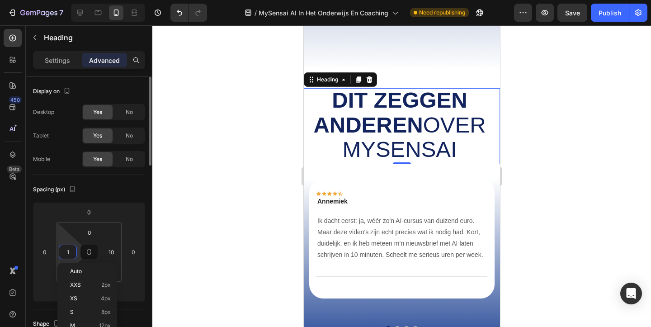
type input "10"
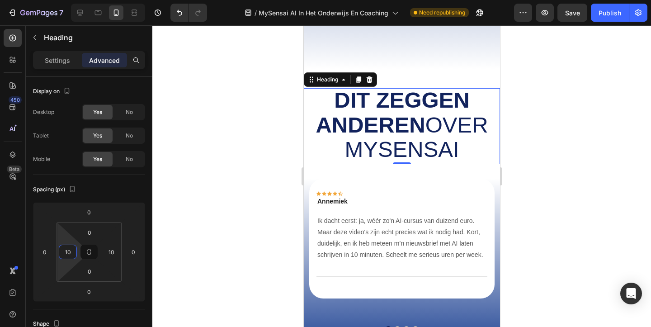
click at [517, 192] on div at bounding box center [401, 175] width 498 height 301
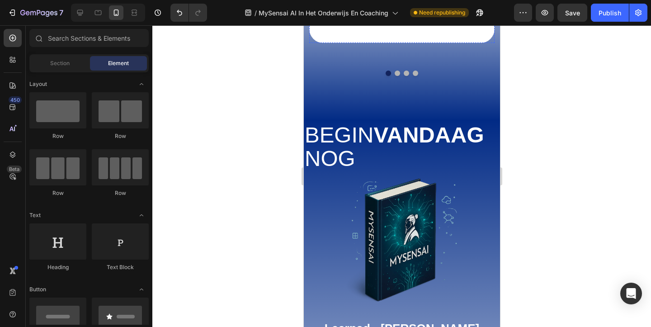
scroll to position [2047, 0]
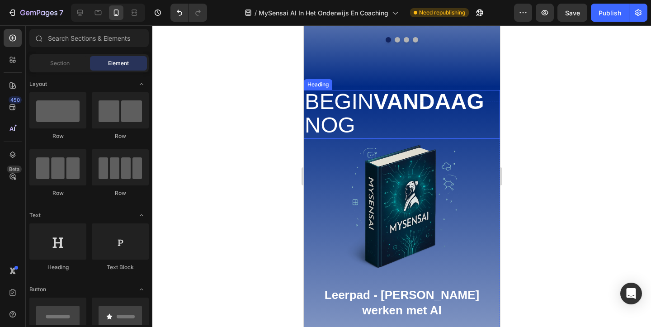
click at [394, 96] on strong "vandaag" at bounding box center [428, 101] width 110 height 24
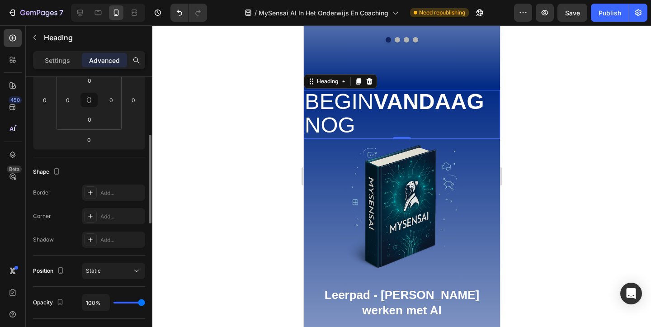
scroll to position [162, 0]
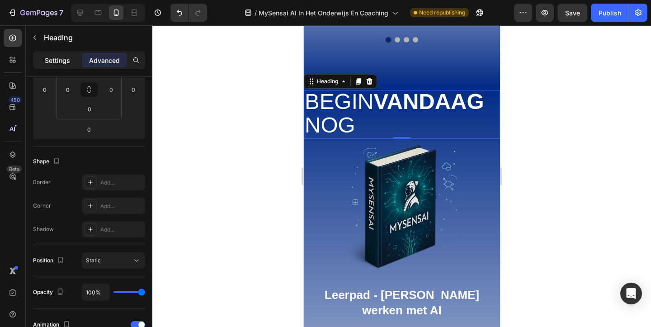
click at [51, 60] on p "Settings" at bounding box center [57, 60] width 25 height 9
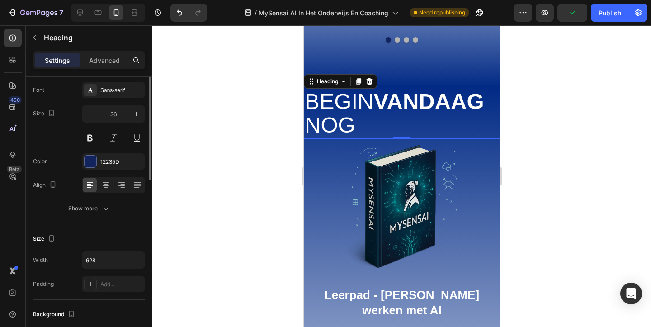
scroll to position [10, 0]
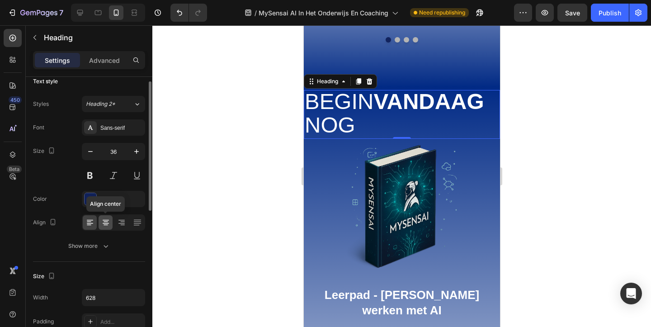
click at [105, 222] on icon at bounding box center [105, 222] width 9 height 9
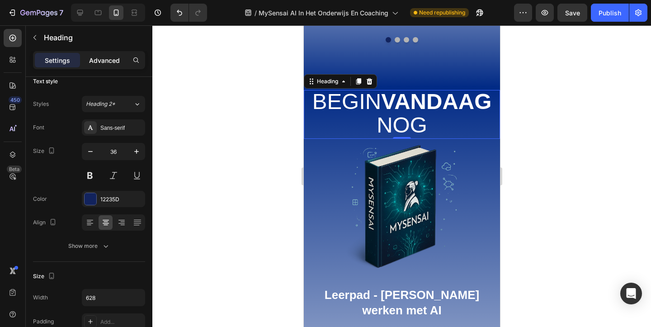
click at [98, 64] on p "Advanced" at bounding box center [104, 60] width 31 height 9
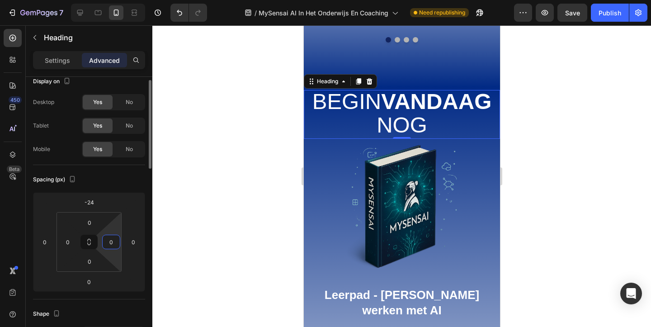
click at [112, 235] on input "0" at bounding box center [111, 242] width 14 height 14
type input "10"
click at [61, 240] on input "0" at bounding box center [68, 242] width 14 height 14
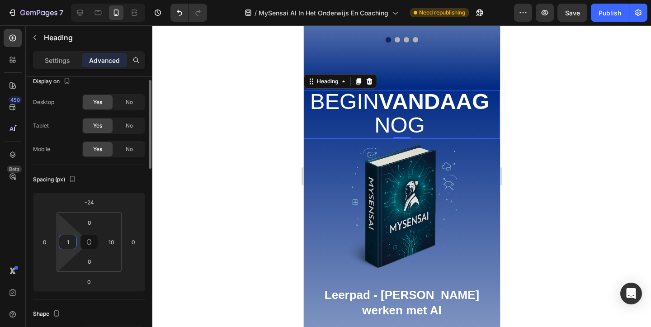
type input "10"
click at [201, 219] on div at bounding box center [401, 175] width 498 height 301
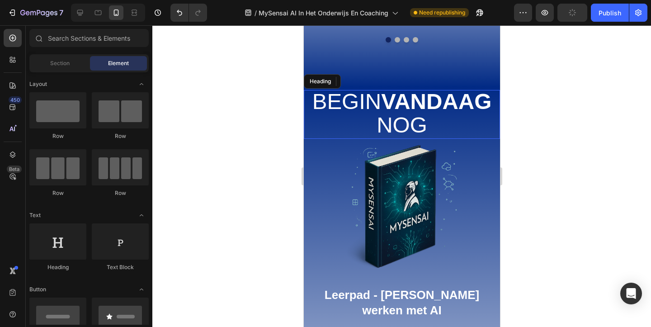
click at [630, 179] on div at bounding box center [401, 175] width 498 height 301
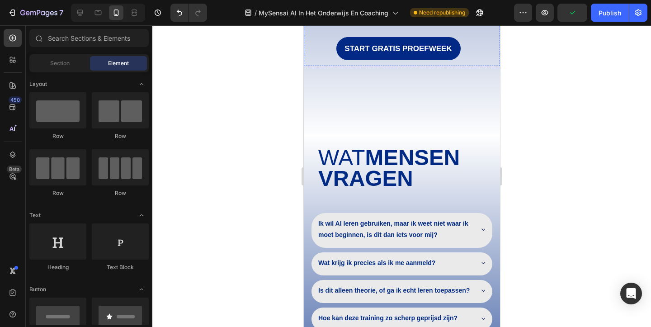
scroll to position [2506, 0]
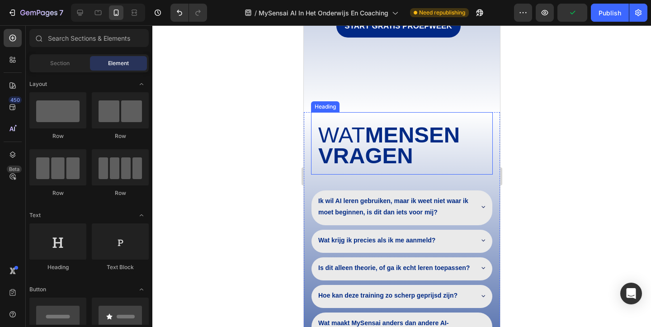
click at [399, 144] on strong "mensen vragen" at bounding box center [388, 144] width 141 height 45
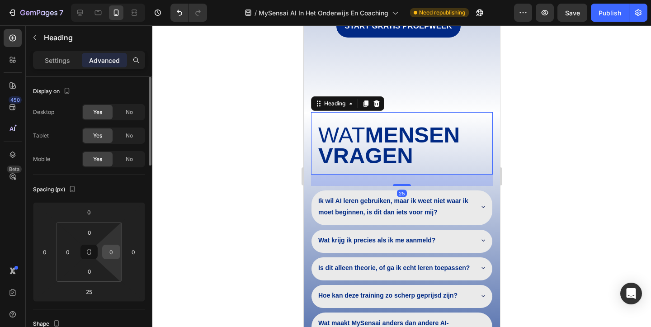
click at [111, 254] on input "0" at bounding box center [111, 252] width 14 height 14
type input "10"
click at [71, 251] on input "0" at bounding box center [68, 252] width 14 height 14
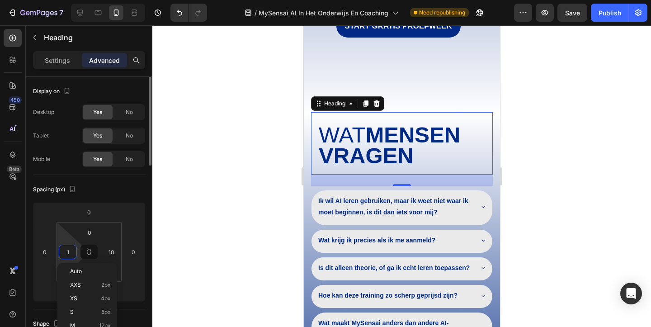
type input "10"
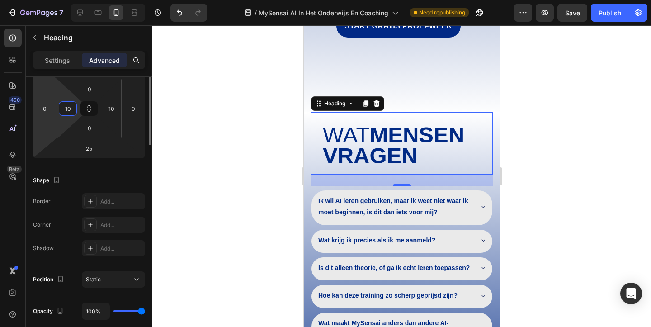
scroll to position [157, 0]
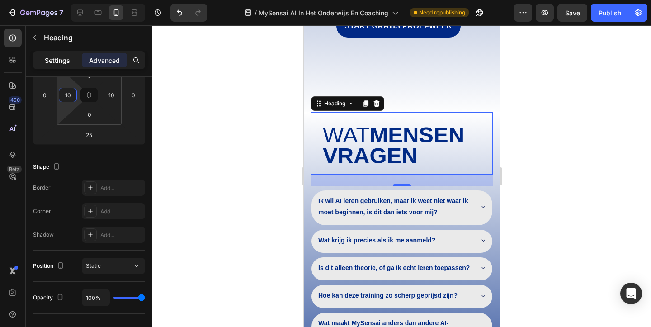
click at [46, 65] on div "Settings" at bounding box center [57, 60] width 45 height 14
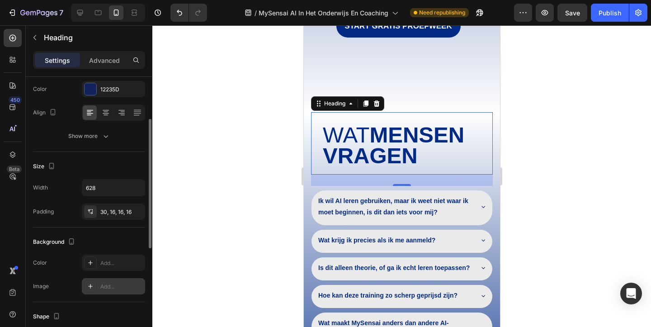
scroll to position [110, 0]
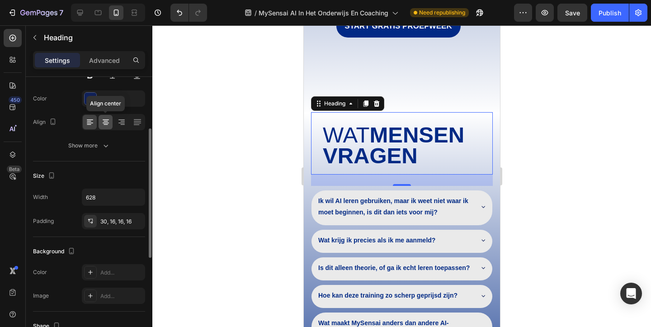
click at [106, 119] on icon at bounding box center [106, 119] width 6 height 1
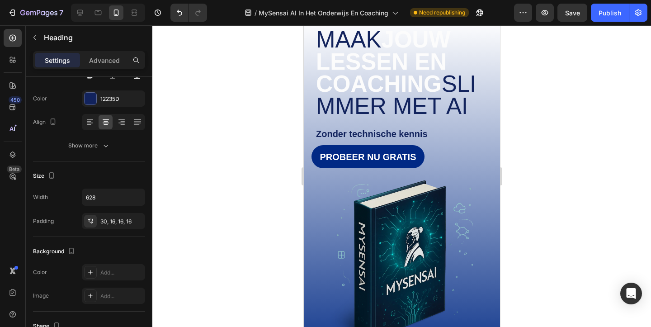
scroll to position [0, 0]
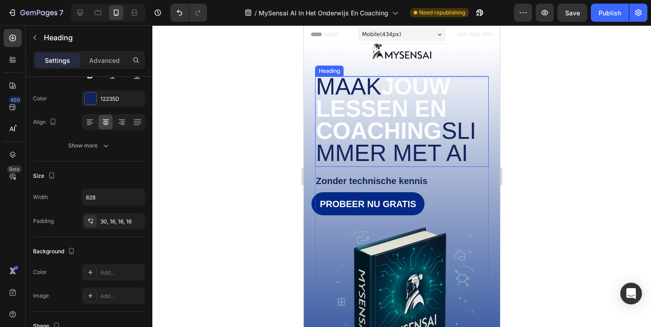
click at [389, 110] on strong "jouw lessen en coaching" at bounding box center [382, 109] width 135 height 70
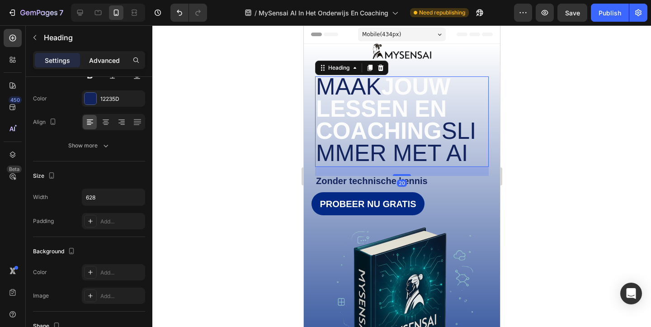
click at [118, 61] on p "Advanced" at bounding box center [104, 60] width 31 height 9
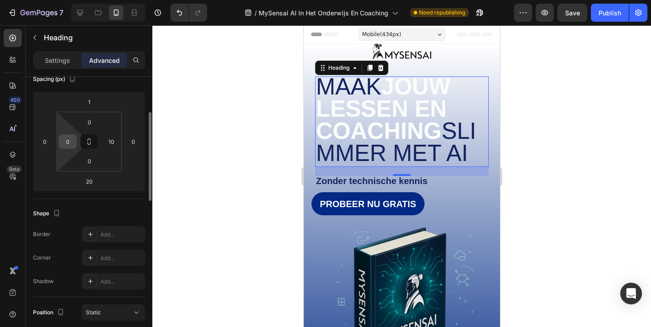
click at [60, 147] on div "0" at bounding box center [68, 141] width 18 height 14
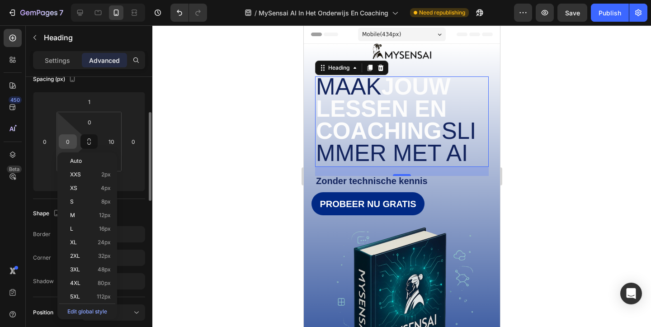
click at [63, 135] on input "0" at bounding box center [68, 142] width 14 height 14
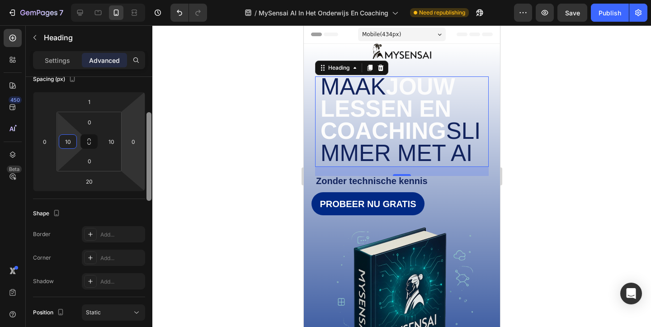
type input "1"
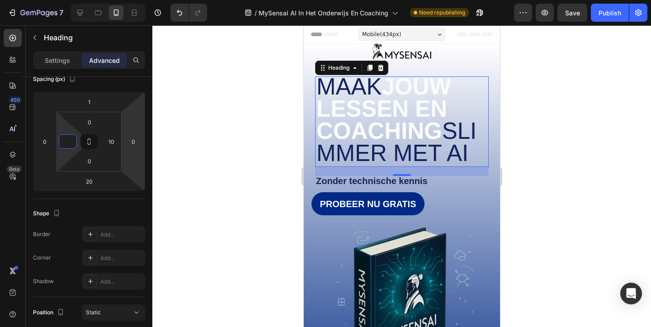
click at [267, 140] on div at bounding box center [401, 175] width 498 height 301
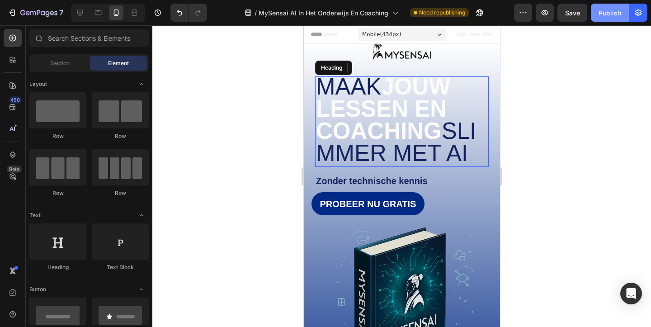
click at [608, 8] on div "Publish" at bounding box center [609, 12] width 23 height 9
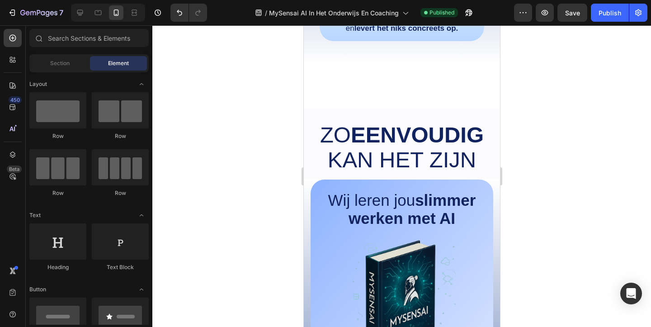
scroll to position [821, 0]
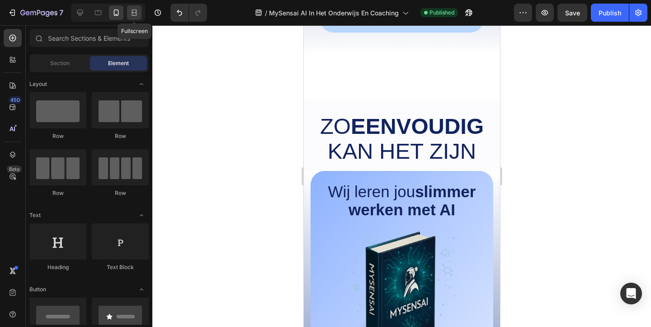
click at [134, 18] on div at bounding box center [134, 12] width 14 height 14
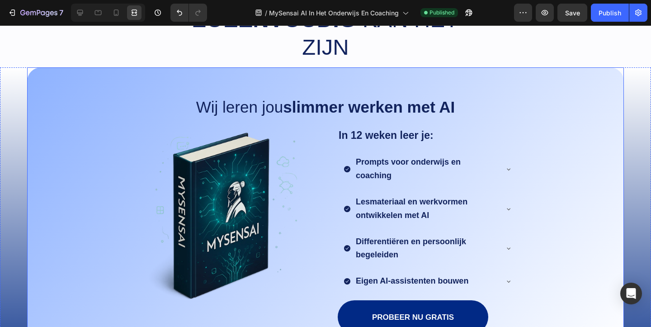
scroll to position [876, 0]
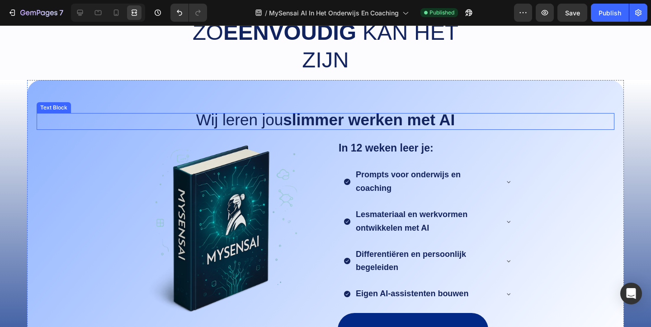
click at [337, 120] on strong "slimmer werken met AI" at bounding box center [369, 120] width 172 height 18
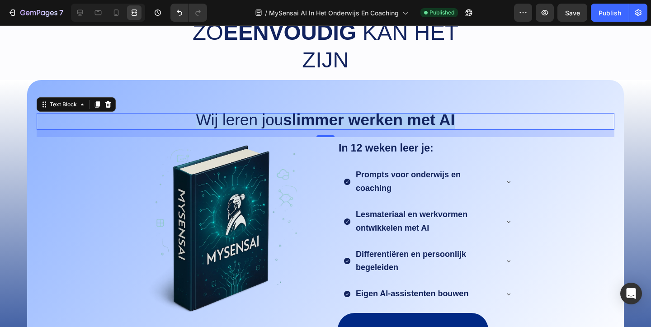
click at [337, 120] on strong "slimmer werken met AI" at bounding box center [369, 120] width 172 height 18
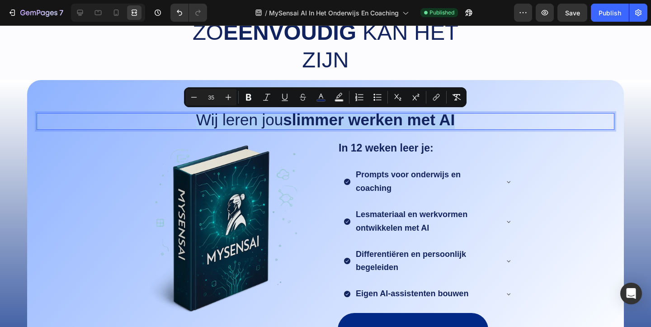
click at [394, 120] on strong "slimmer werken met AI" at bounding box center [369, 120] width 172 height 18
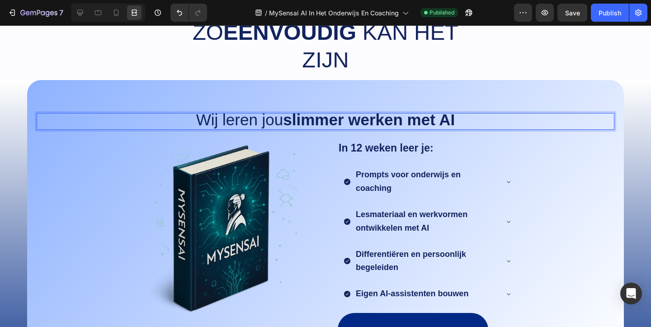
click at [394, 120] on strong "slimmer werken met AI" at bounding box center [369, 120] width 172 height 18
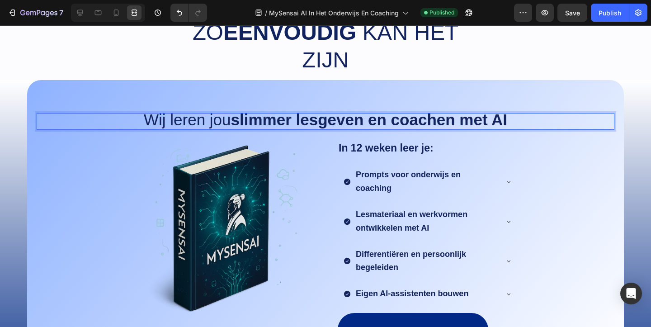
click at [505, 123] on strong "slimmer lesgeven en coachen met AI" at bounding box center [369, 120] width 276 height 18
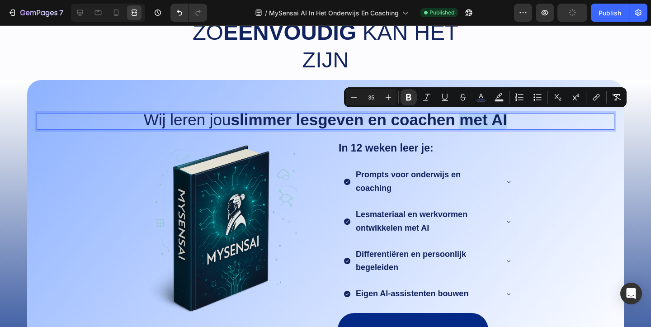
drag, startPoint x: 522, startPoint y: 123, endPoint x: 465, endPoint y: 122, distance: 57.9
click at [465, 122] on p "Wij leren jou slimmer lesgeven en coachen met AI" at bounding box center [326, 121] width 576 height 15
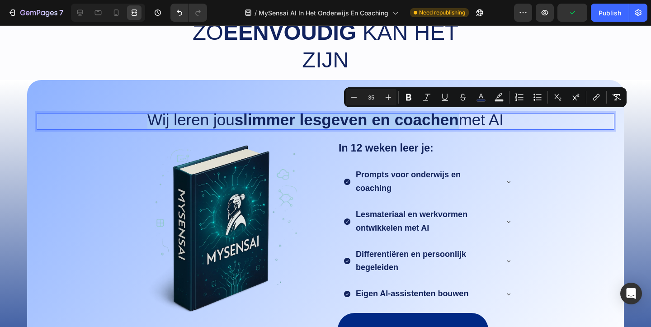
click at [502, 141] on p "In 12 weken leer je:" at bounding box center [427, 147] width 178 height 19
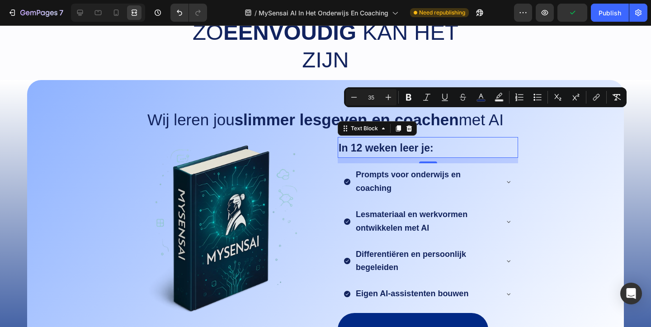
scroll to position [110, 0]
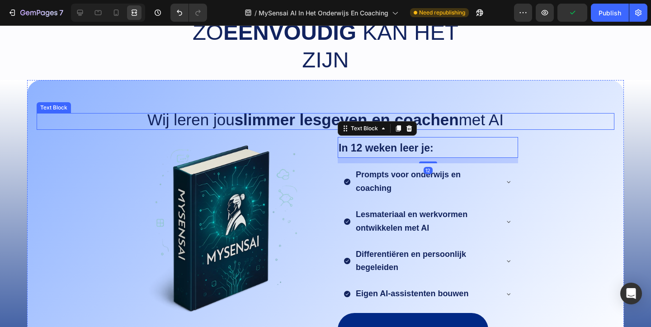
click at [574, 115] on p "Wij leren jou slimmer lesgeven en coachen met AI" at bounding box center [326, 121] width 576 height 15
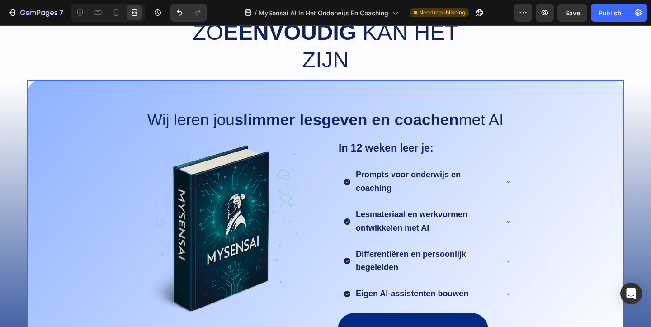
click at [380, 99] on div "Wij leren jou slimmer lesgeven en coachen met AI Text Block Image In 12 weken l…" at bounding box center [325, 227] width 596 height 294
click at [603, 20] on button "Publish" at bounding box center [610, 13] width 38 height 18
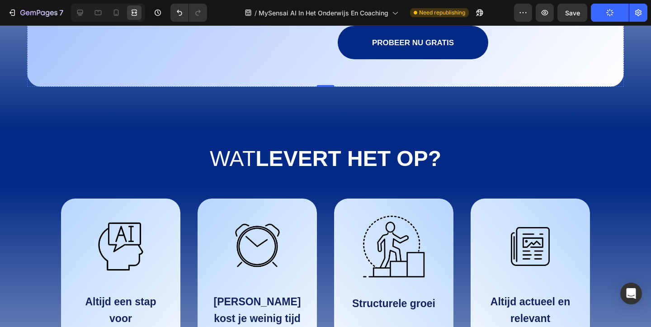
scroll to position [1167, 0]
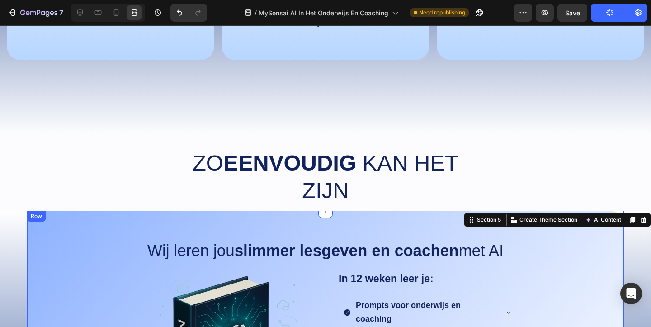
scroll to position [741, 0]
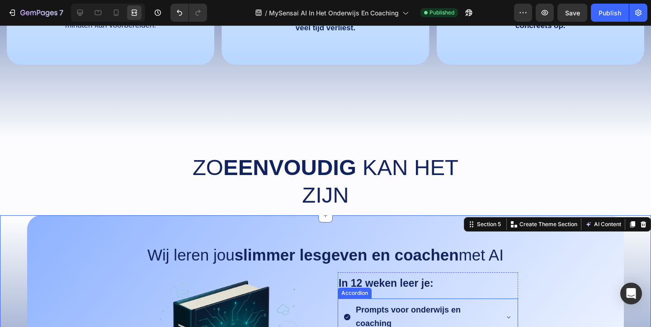
click at [362, 300] on div "Prompts voor onderwijs en coaching" at bounding box center [427, 317] width 179 height 39
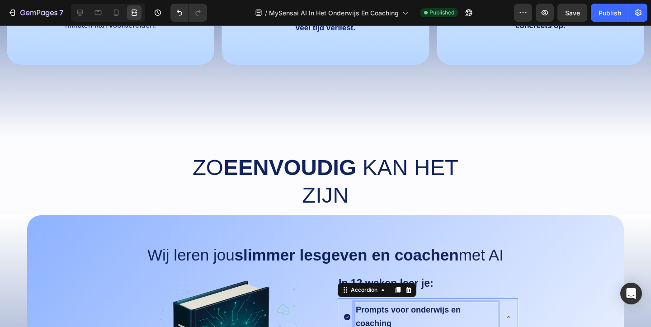
click at [363, 309] on strong "Prompts voor onderwijs en coaching" at bounding box center [408, 316] width 105 height 23
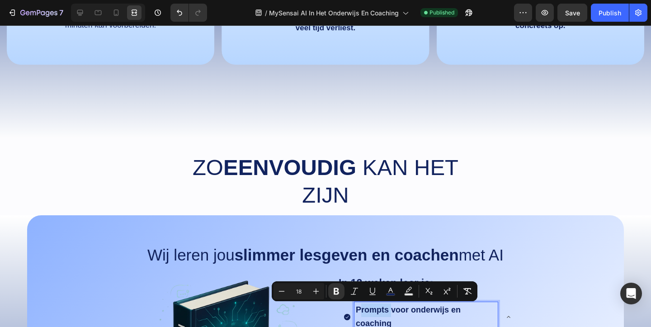
click at [357, 309] on strong "Prompts voor onderwijs en coaching" at bounding box center [408, 316] width 105 height 23
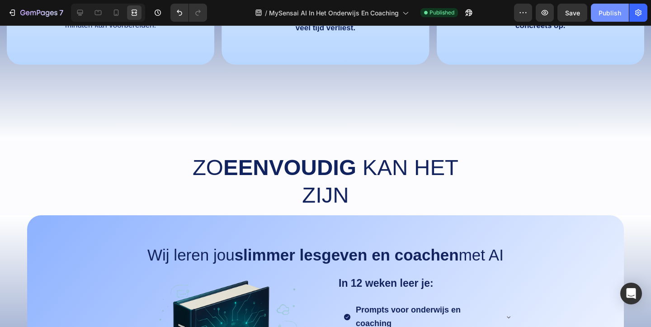
click at [606, 13] on div "Publish" at bounding box center [609, 12] width 23 height 9
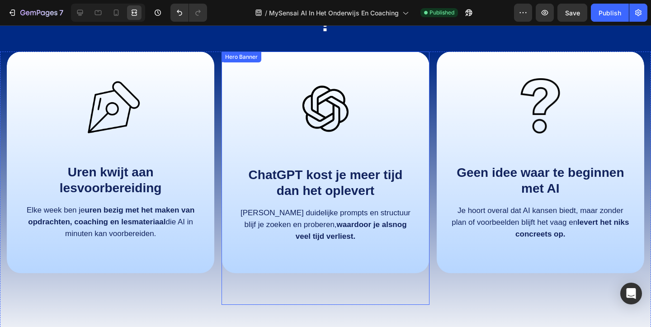
scroll to position [538, 0]
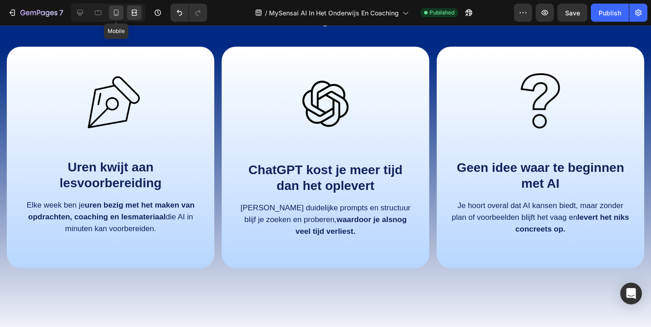
click at [117, 15] on icon at bounding box center [116, 12] width 9 height 9
type input "0"
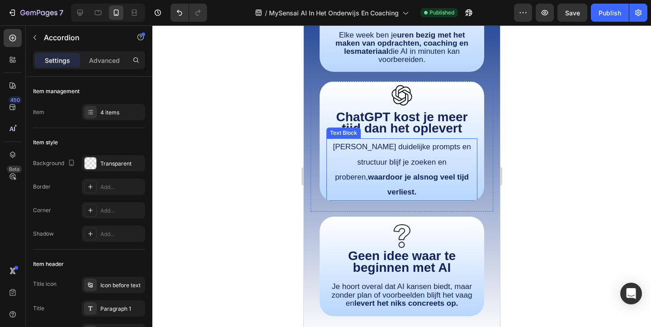
click at [392, 169] on span "[PERSON_NAME] duidelijke prompts en structuur blijf je zoeken en proberen, waar…" at bounding box center [401, 169] width 138 height 54
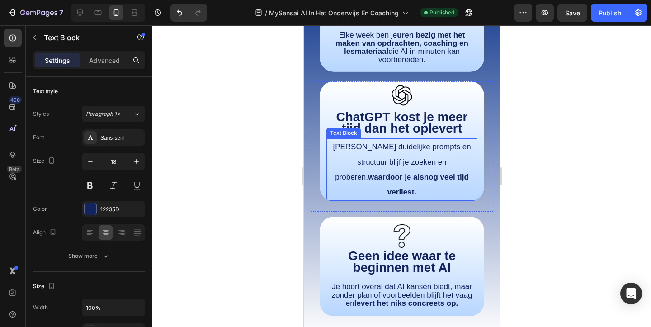
click at [392, 169] on span "[PERSON_NAME] duidelijke prompts en structuur blijf je zoeken en proberen, waar…" at bounding box center [401, 169] width 138 height 54
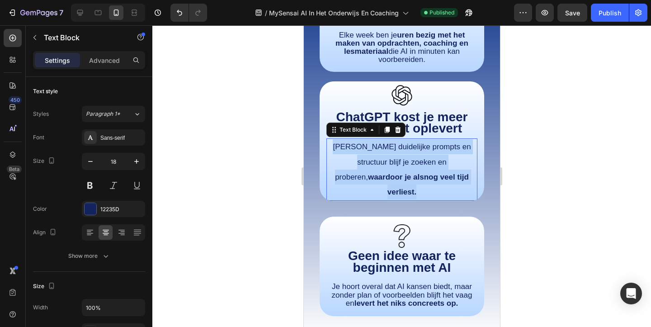
click at [392, 169] on span "[PERSON_NAME] duidelijke prompts en structuur blijf je zoeken en proberen, waar…" at bounding box center [401, 169] width 138 height 54
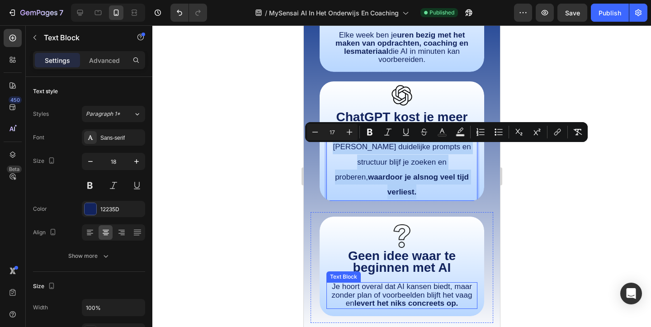
click at [390, 282] on span "Je hoort overal dat AI kansen biedt, maar zonder plan of voorbeelden blijft het…" at bounding box center [401, 294] width 141 height 25
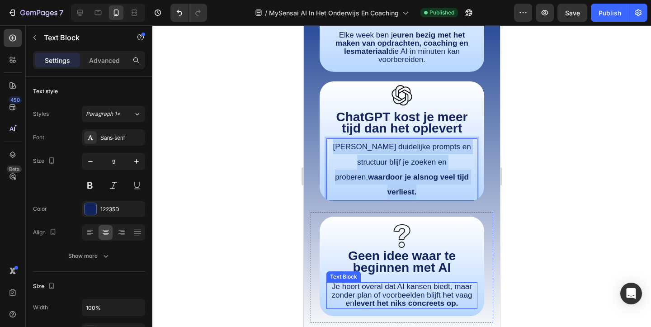
click at [390, 282] on span "Je hoort overal dat AI kansen biedt, maar zonder plan of voorbeelden blijft het…" at bounding box center [401, 294] width 141 height 25
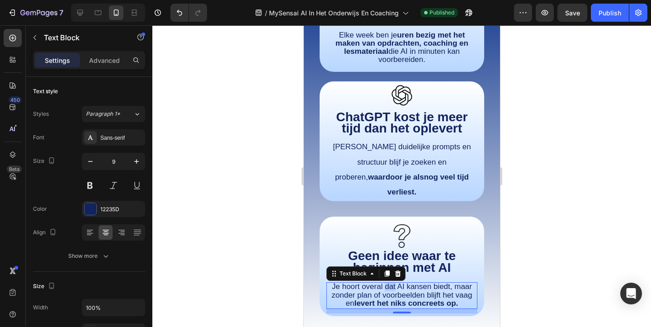
click at [390, 282] on span "Je hoort overal dat AI kansen biedt, maar zonder plan of voorbeelden blijft het…" at bounding box center [401, 294] width 141 height 25
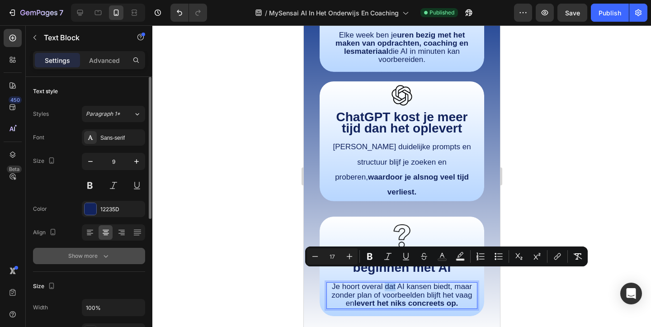
click at [93, 253] on div "Show more" at bounding box center [89, 255] width 42 height 9
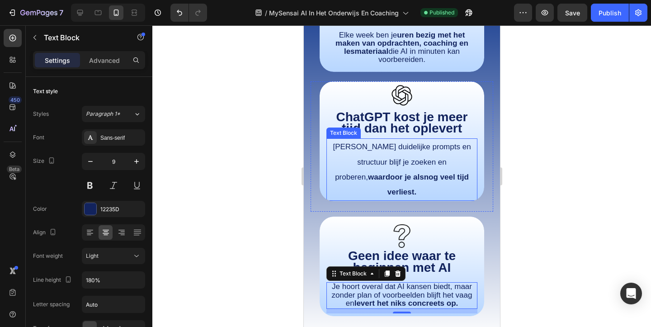
click at [405, 174] on strong "waardoor je alsnog veel tijd verliest." at bounding box center [417, 184] width 101 height 23
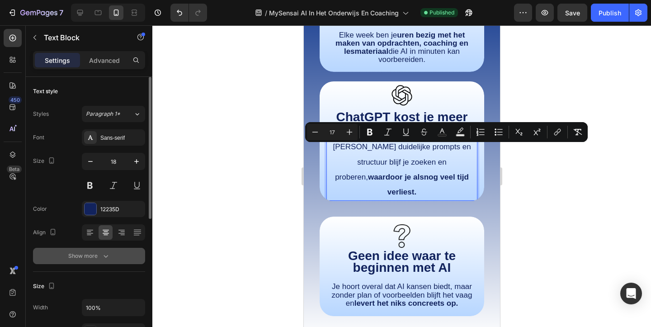
click at [99, 258] on div "Show more" at bounding box center [89, 255] width 42 height 9
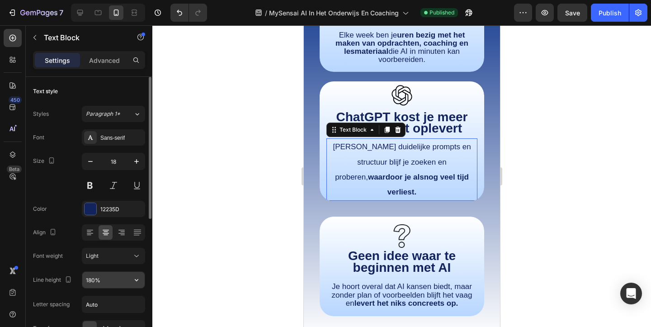
click at [99, 279] on input "180%" at bounding box center [113, 280] width 62 height 16
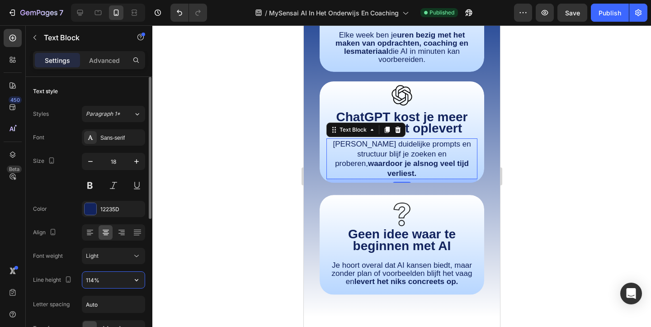
type input "115%"
click at [274, 166] on div at bounding box center [401, 175] width 498 height 301
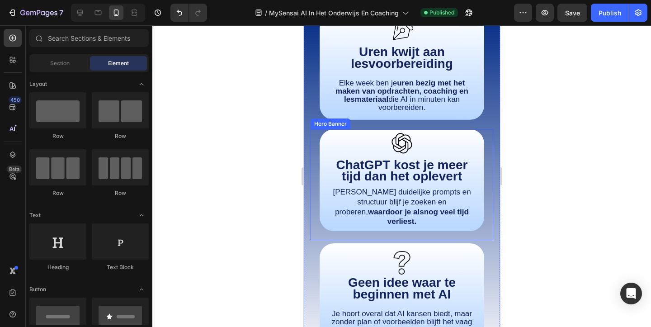
scroll to position [496, 0]
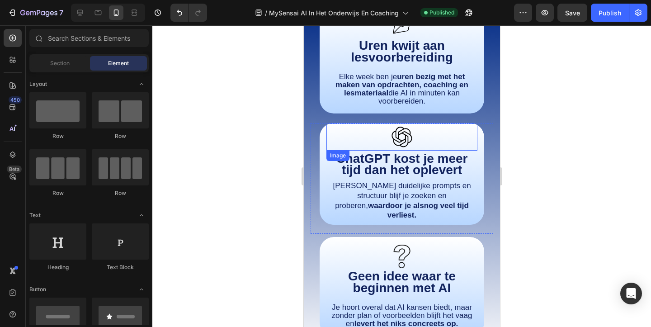
click at [456, 143] on div at bounding box center [401, 136] width 151 height 27
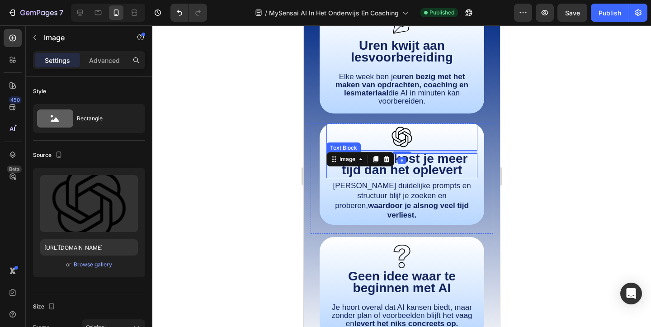
click at [477, 178] on div "Image 6 ChatGPT kost je meer tijd dan het oplevert Text Block Zonder duidelijke…" at bounding box center [401, 180] width 164 height 114
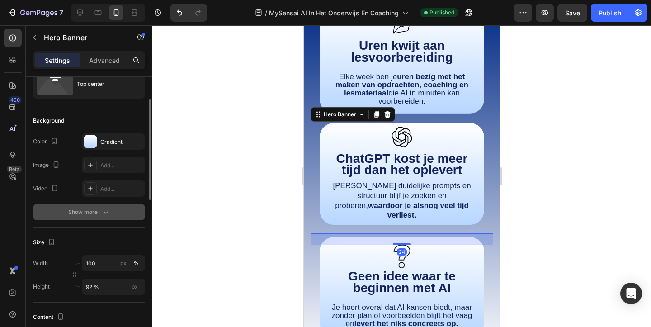
scroll to position [55, 0]
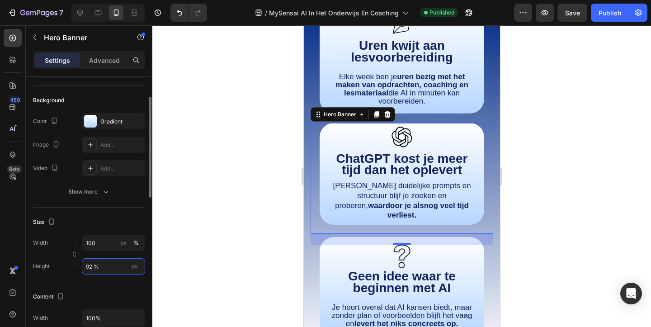
click at [94, 267] on input "92 %" at bounding box center [113, 266] width 63 height 16
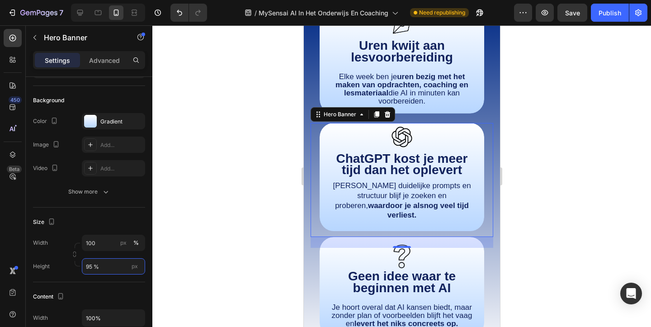
type input "94 %"
click at [235, 207] on div at bounding box center [401, 175] width 498 height 301
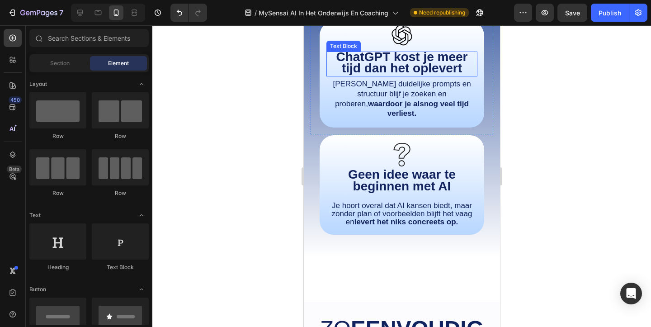
scroll to position [595, 0]
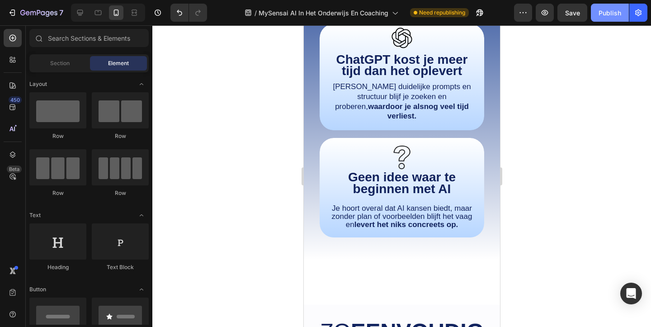
click at [613, 15] on div "Publish" at bounding box center [609, 12] width 23 height 9
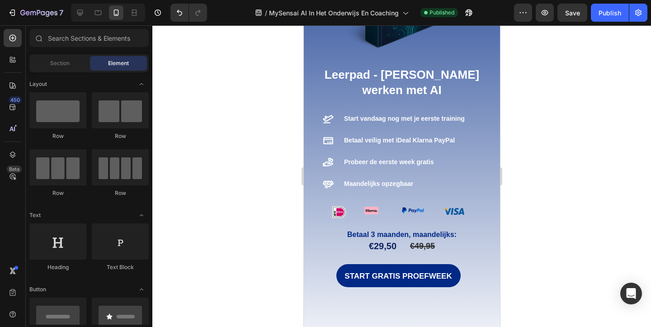
scroll to position [2307, 0]
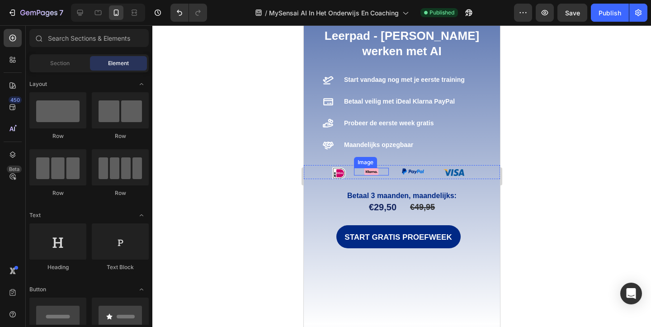
click at [367, 168] on img at bounding box center [371, 172] width 14 height 8
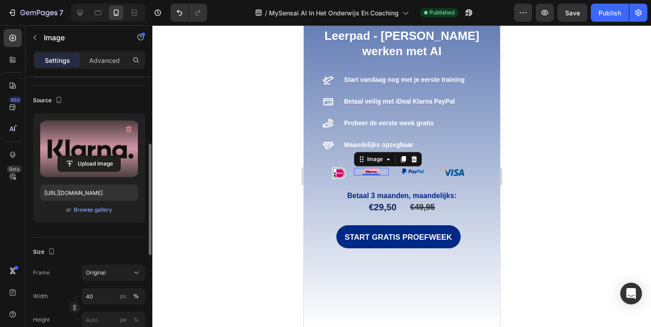
scroll to position [113, 0]
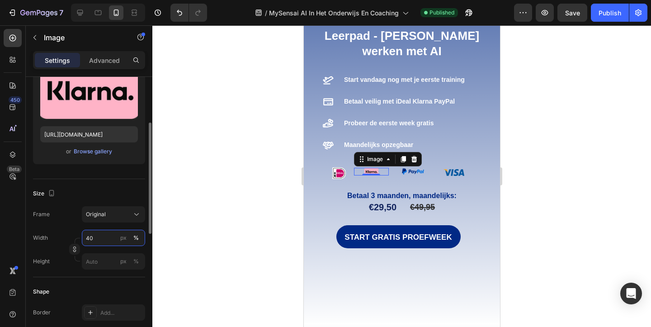
click at [110, 237] on input "40" at bounding box center [113, 238] width 63 height 16
type input "50"
click at [230, 240] on div at bounding box center [401, 175] width 498 height 301
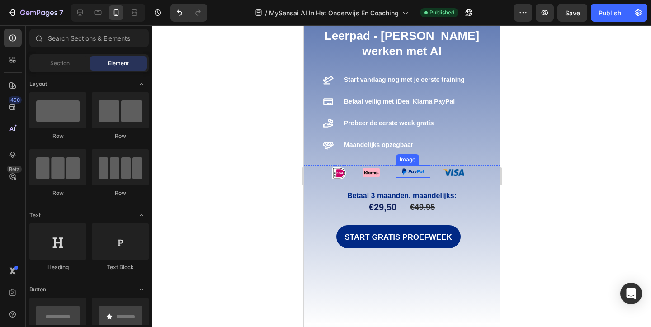
click at [412, 165] on img at bounding box center [412, 171] width 23 height 13
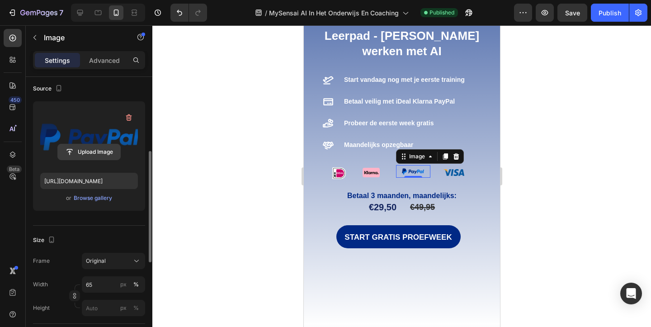
scroll to position [111, 0]
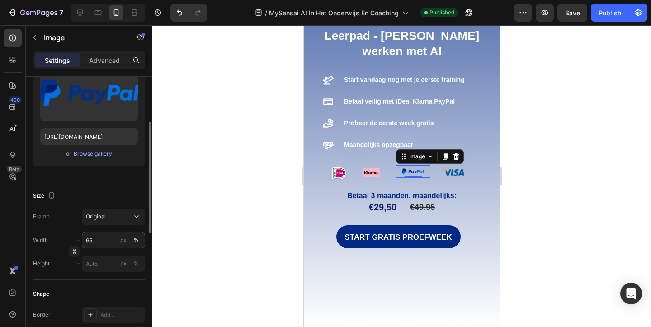
click at [107, 238] on input "65" at bounding box center [113, 240] width 63 height 16
type input "78"
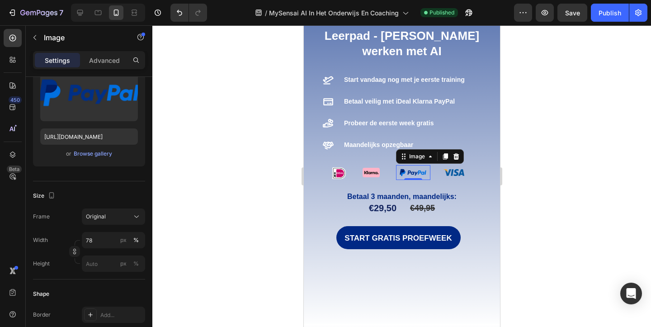
click at [258, 230] on div at bounding box center [401, 175] width 498 height 301
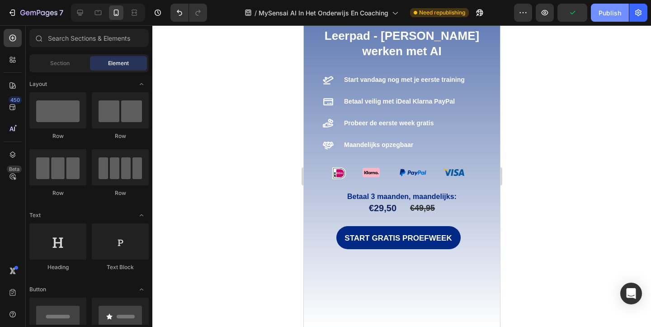
click at [613, 14] on div "Publish" at bounding box center [609, 12] width 23 height 9
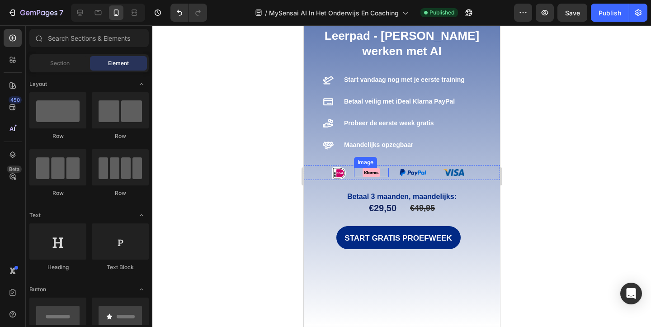
click at [372, 168] on img at bounding box center [370, 172] width 17 height 9
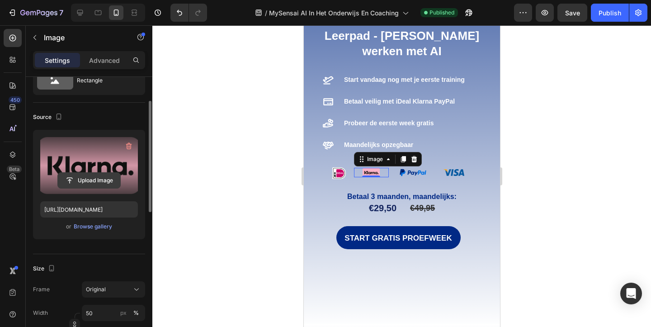
scroll to position [65, 0]
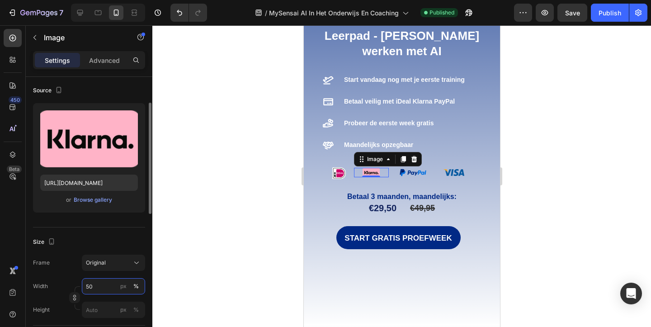
click at [98, 290] on input "50" at bounding box center [113, 286] width 63 height 16
type input "57"
click at [416, 165] on img at bounding box center [412, 172] width 27 height 15
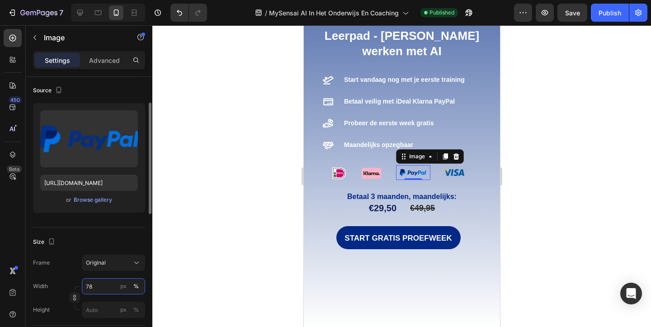
click at [108, 289] on input "78" at bounding box center [113, 286] width 63 height 16
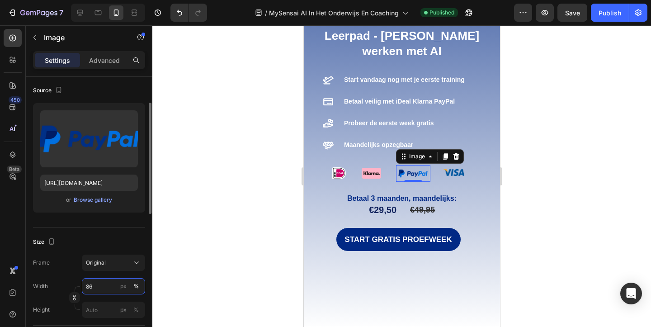
type input "87"
click at [514, 214] on div at bounding box center [401, 175] width 498 height 301
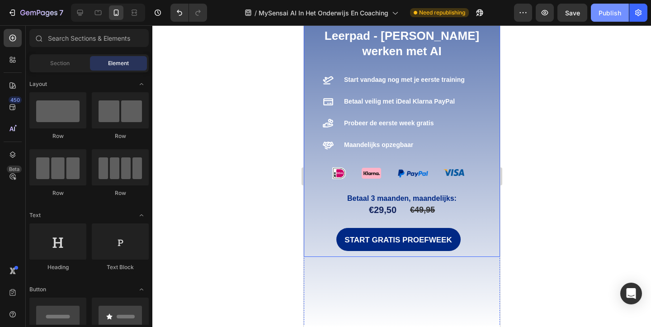
click at [617, 14] on div "Publish" at bounding box center [609, 12] width 23 height 9
